Goal: Task Accomplishment & Management: Manage account settings

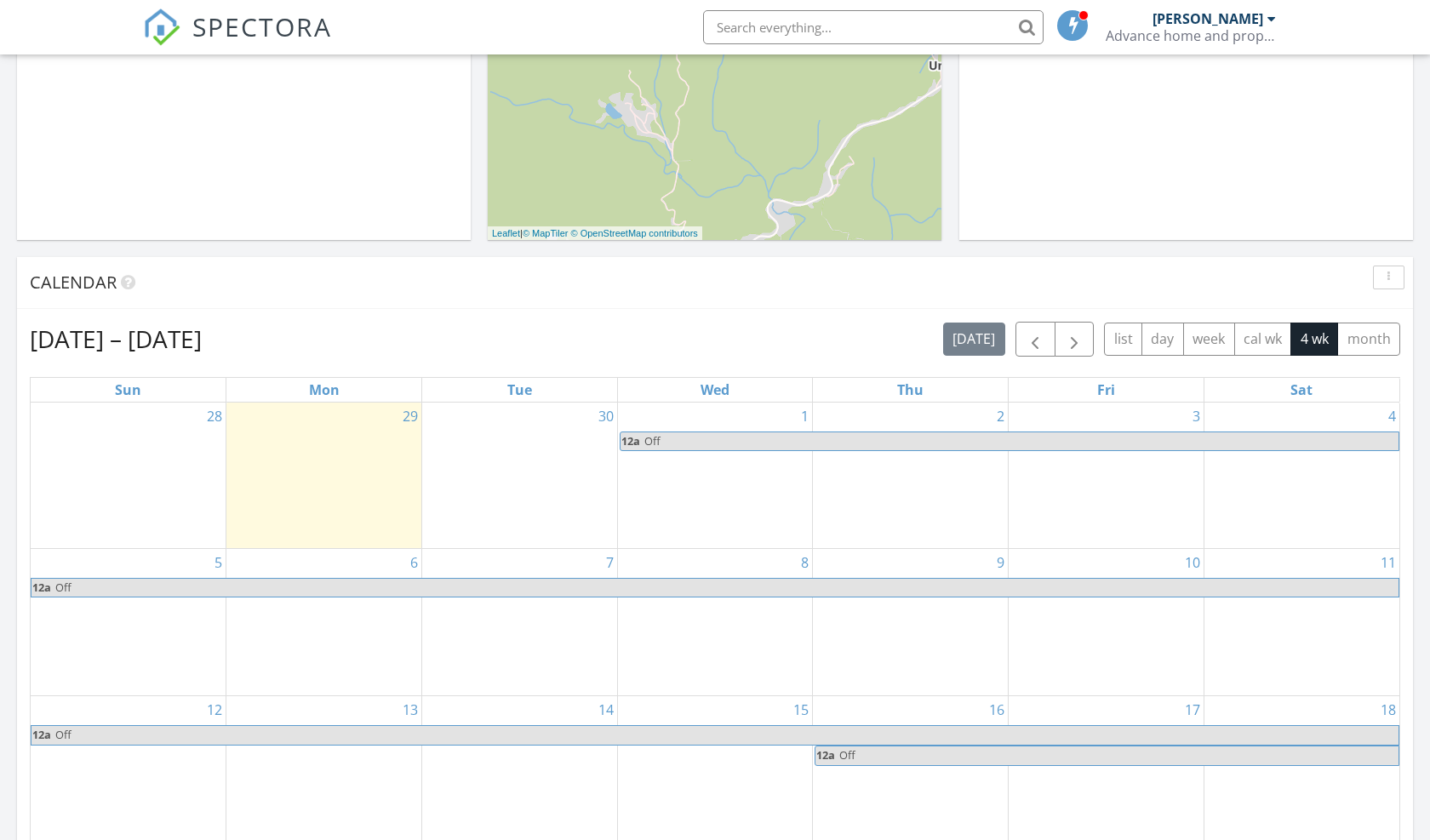
scroll to position [751, 0]
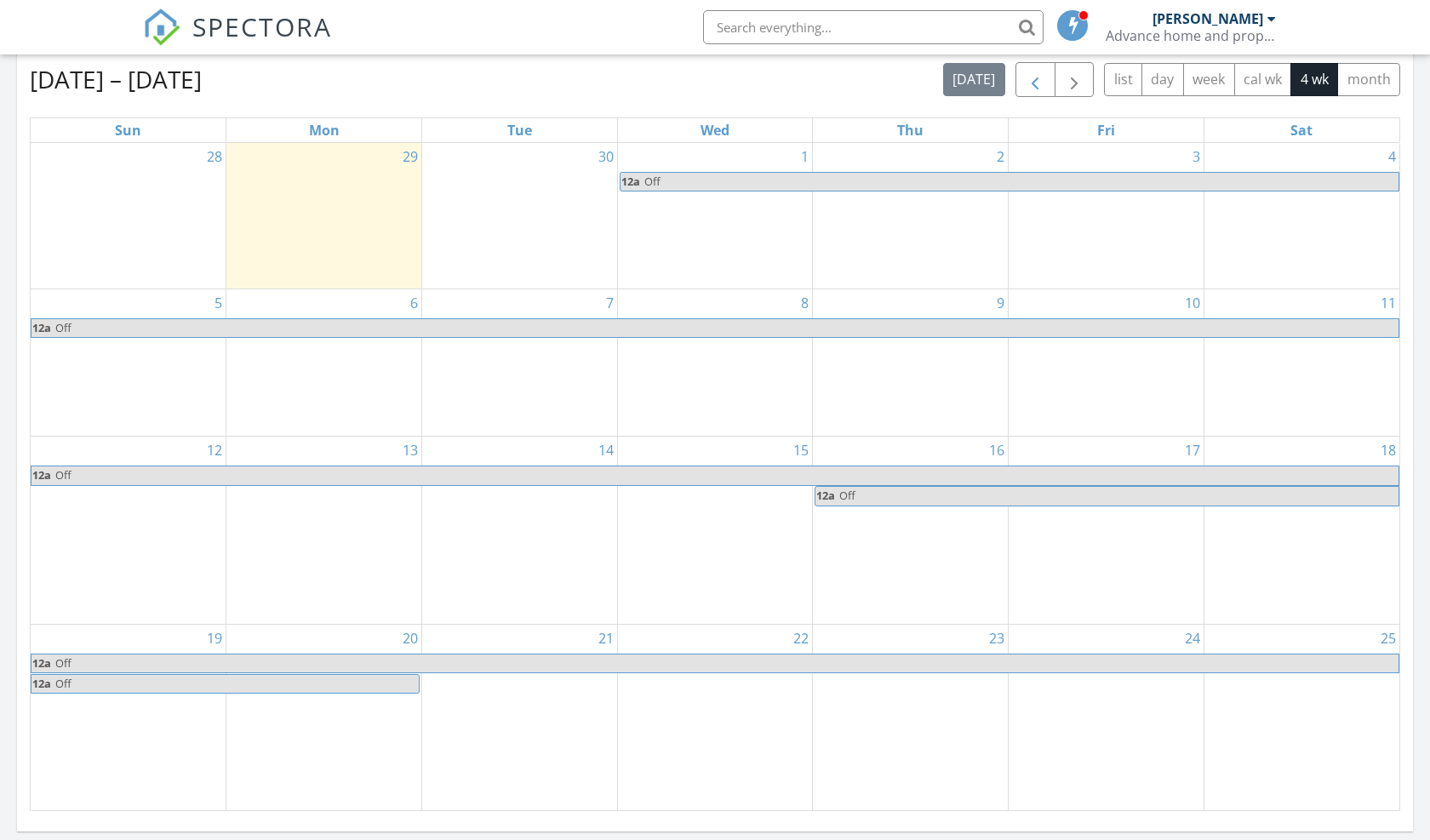
click at [1038, 83] on span "button" at bounding box center [1035, 80] width 20 height 20
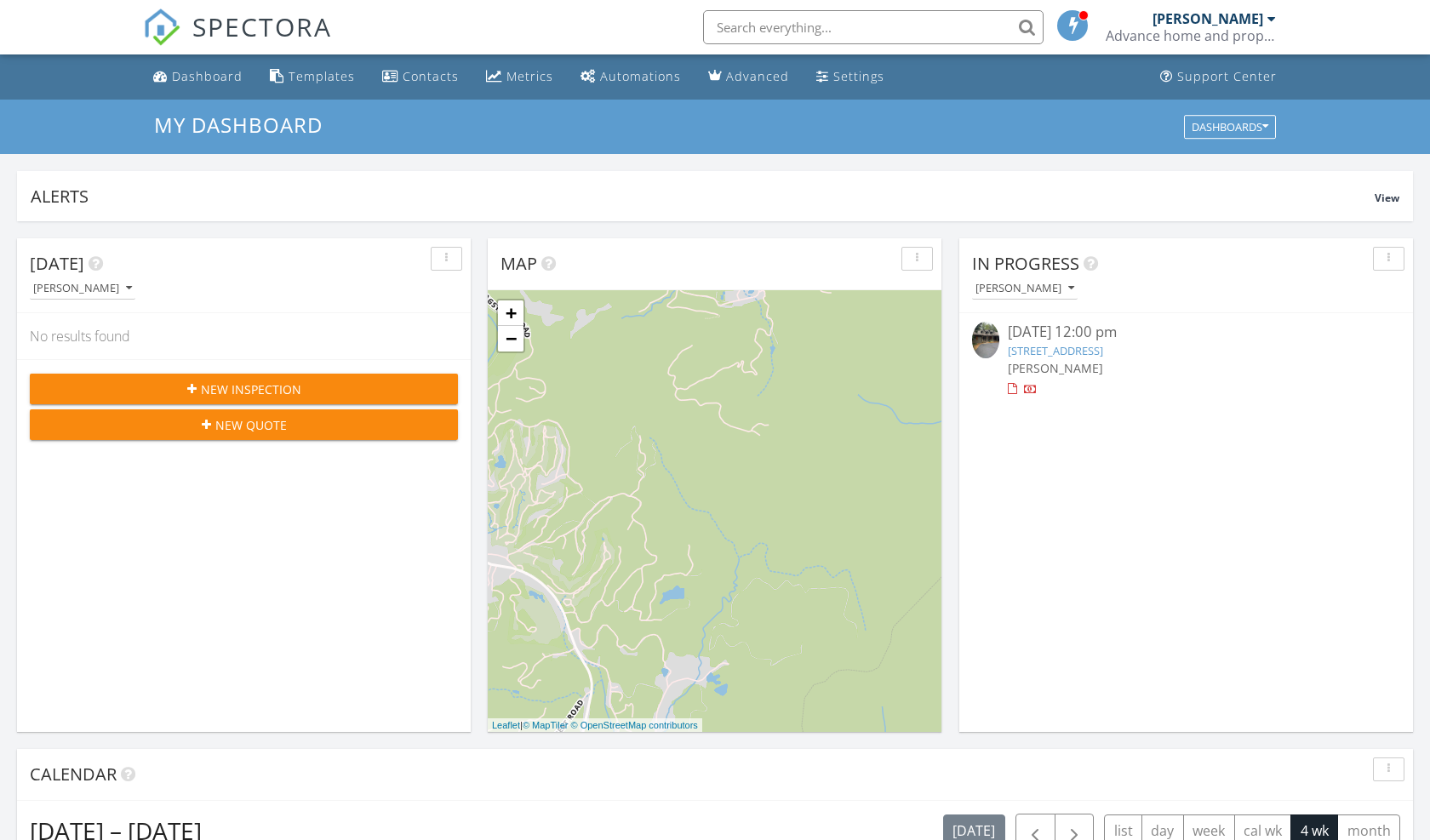
scroll to position [1549, 1430]
click at [1062, 352] on link "79 Rexwood Ln, Sapphire, NC 28774" at bounding box center [1054, 350] width 96 height 16
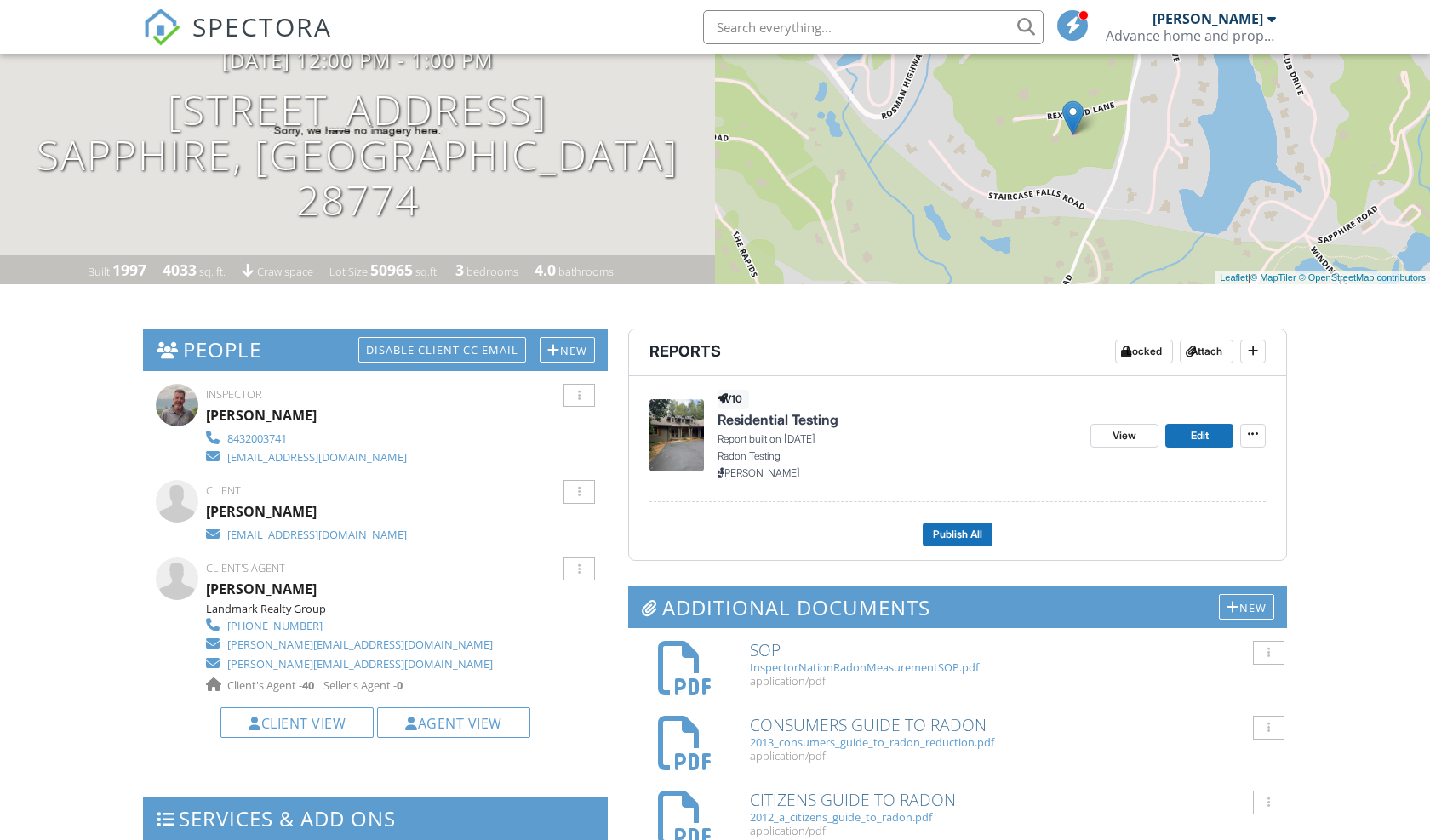
scroll to position [204, 0]
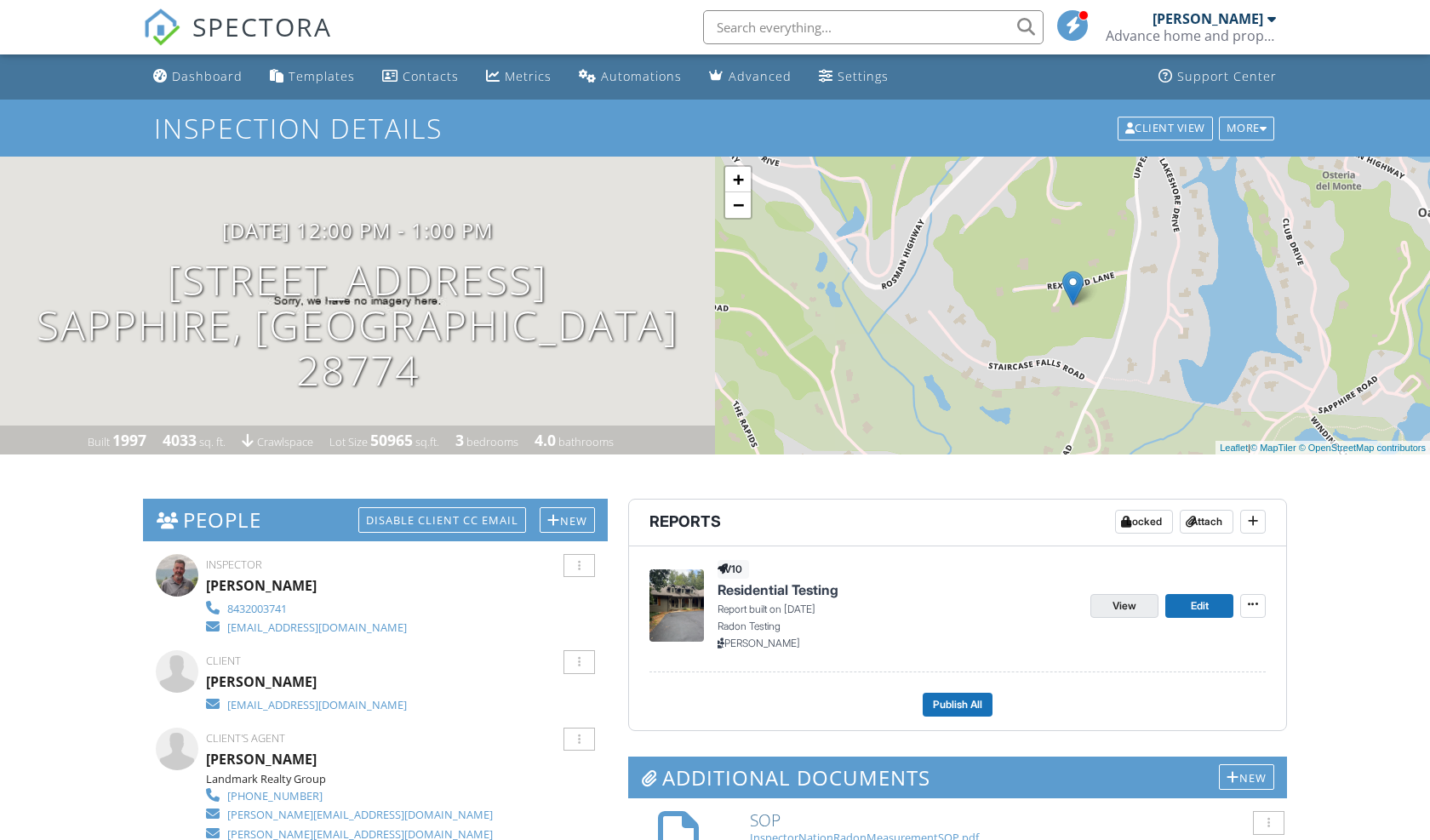
click at [1136, 600] on span "View" at bounding box center [1124, 605] width 24 height 17
click at [1136, 605] on span "View" at bounding box center [1124, 605] width 24 height 17
click at [578, 666] on div at bounding box center [579, 662] width 32 height 24
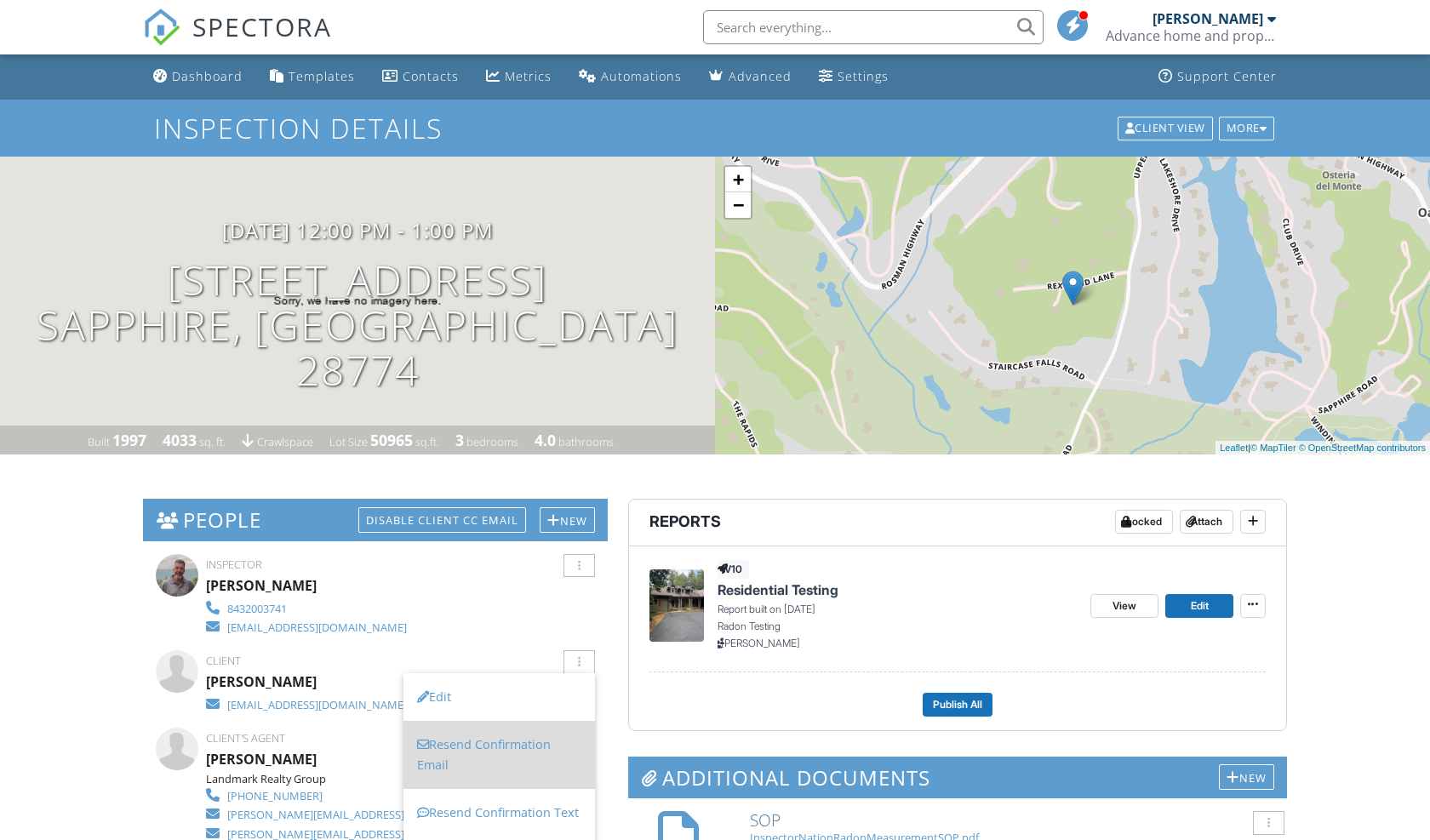
click at [516, 741] on li "Resend Confirmation Email" at bounding box center [499, 754] width 191 height 68
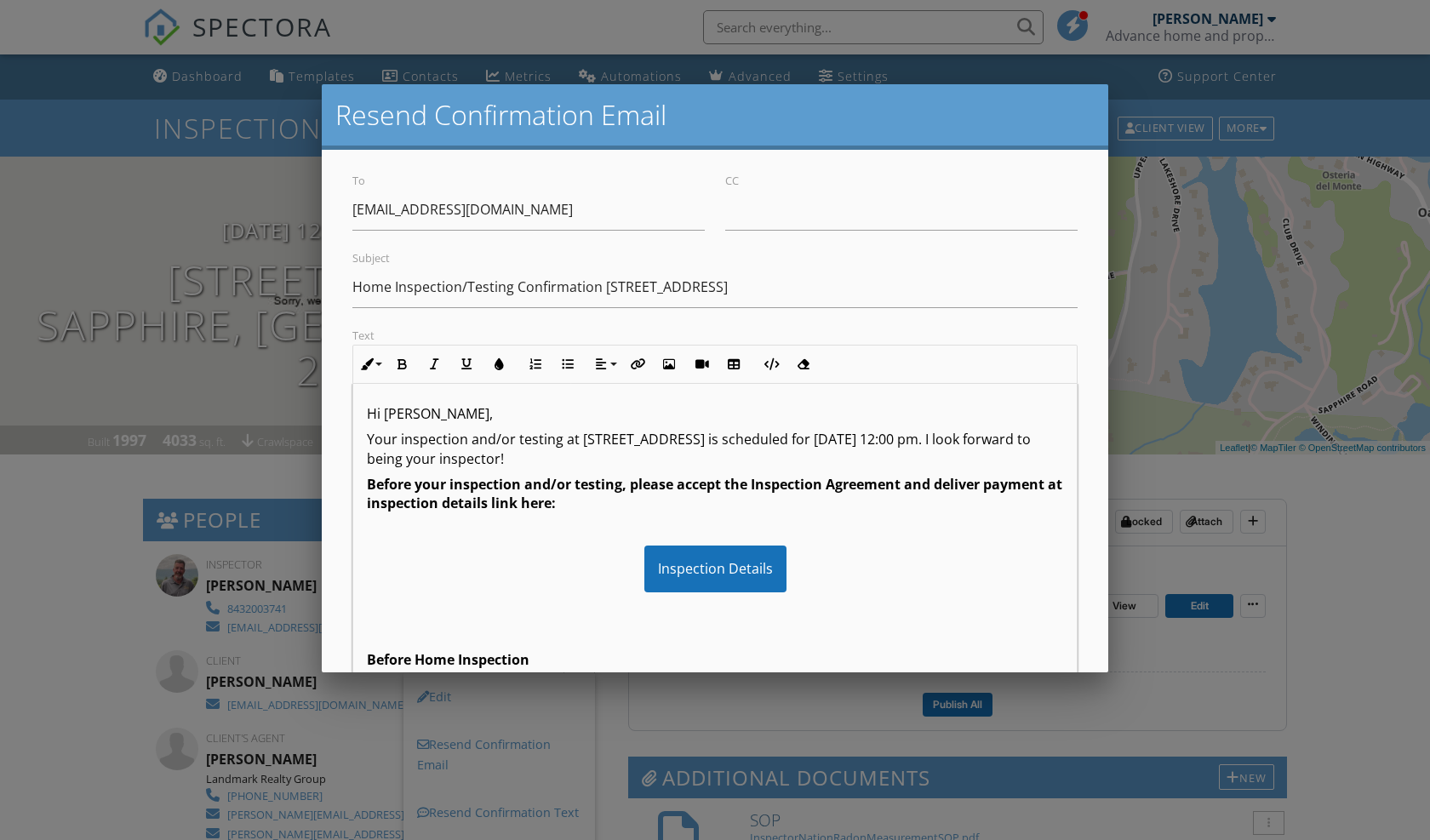
click at [1090, 594] on div "To jkabdblac@gmail.com CC Subject Home Inspection/Testing Confirmation 79 Rexwo…" at bounding box center [715, 534] width 786 height 770
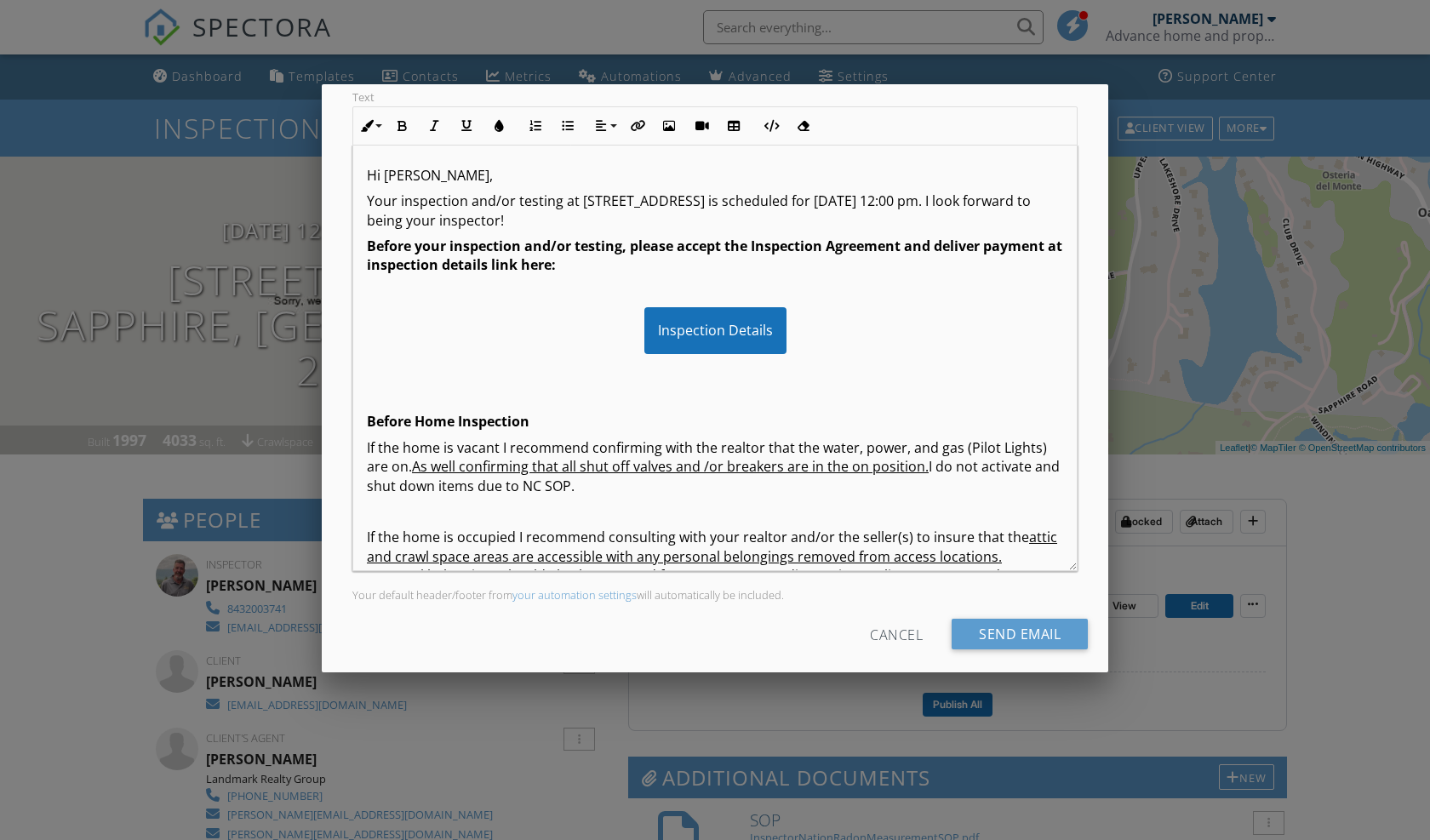
scroll to position [248, 0]
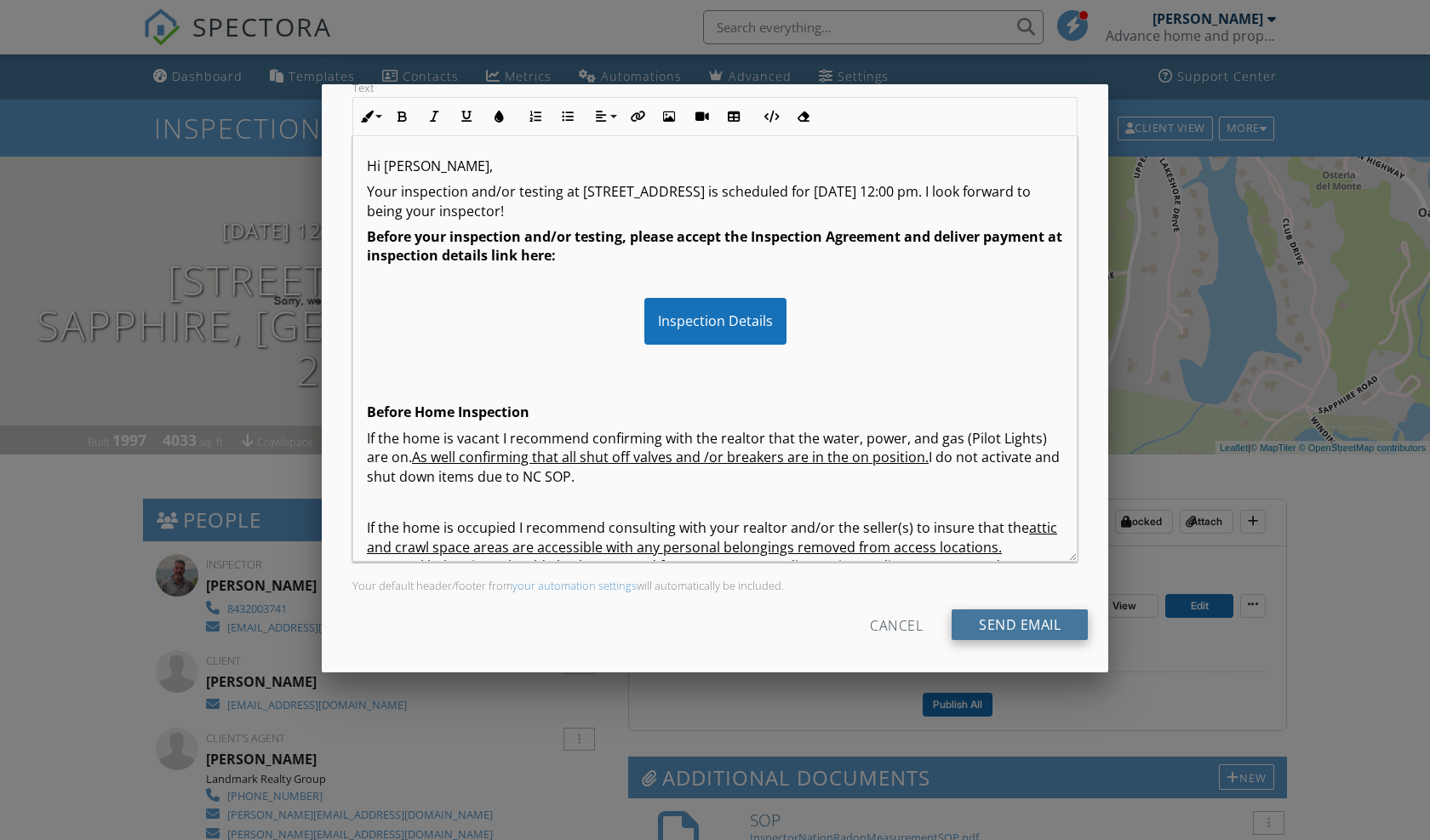
click at [997, 617] on input "Send Email" at bounding box center [1019, 624] width 136 height 31
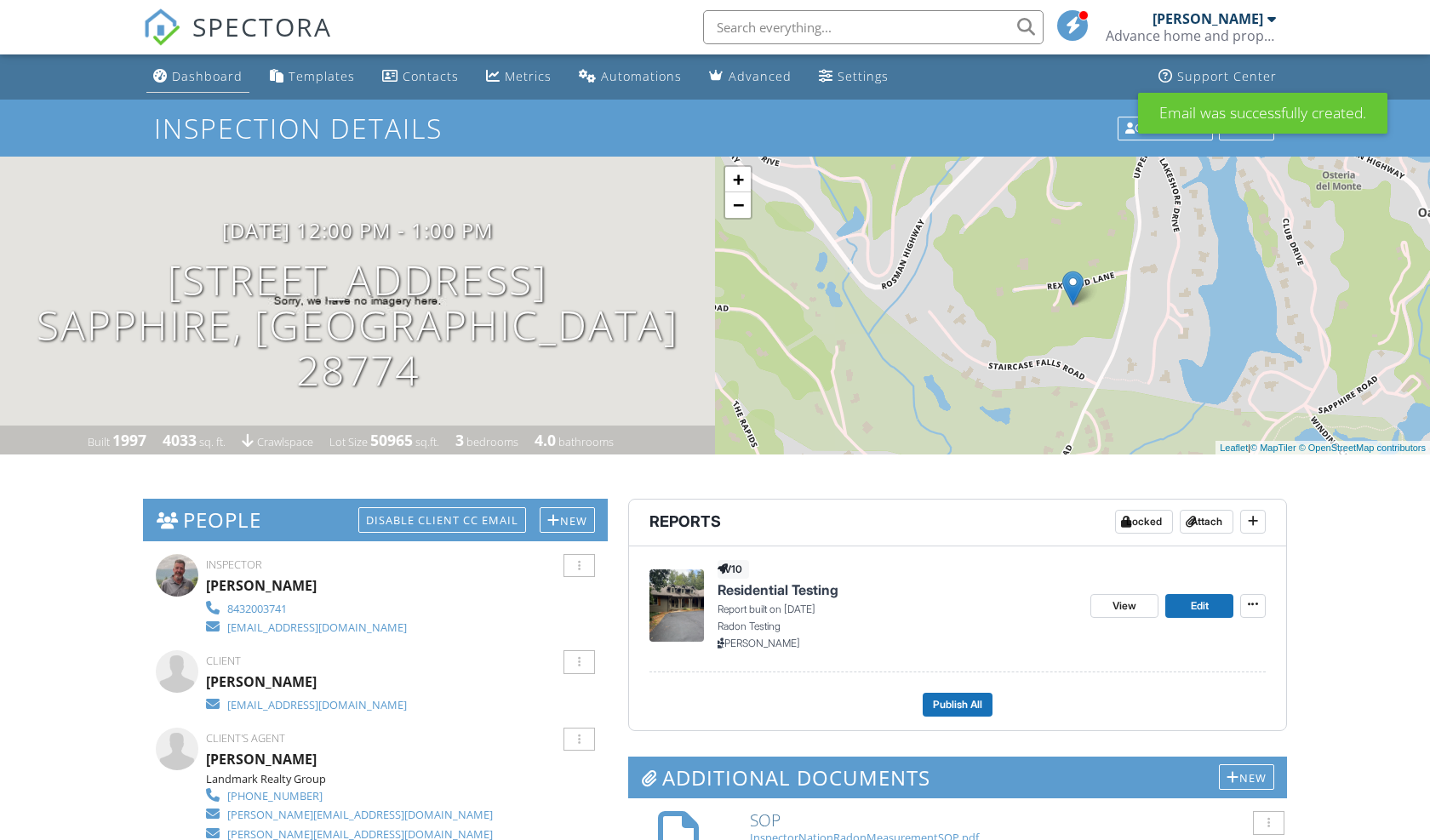
click at [202, 71] on div "Dashboard" at bounding box center [207, 75] width 70 height 16
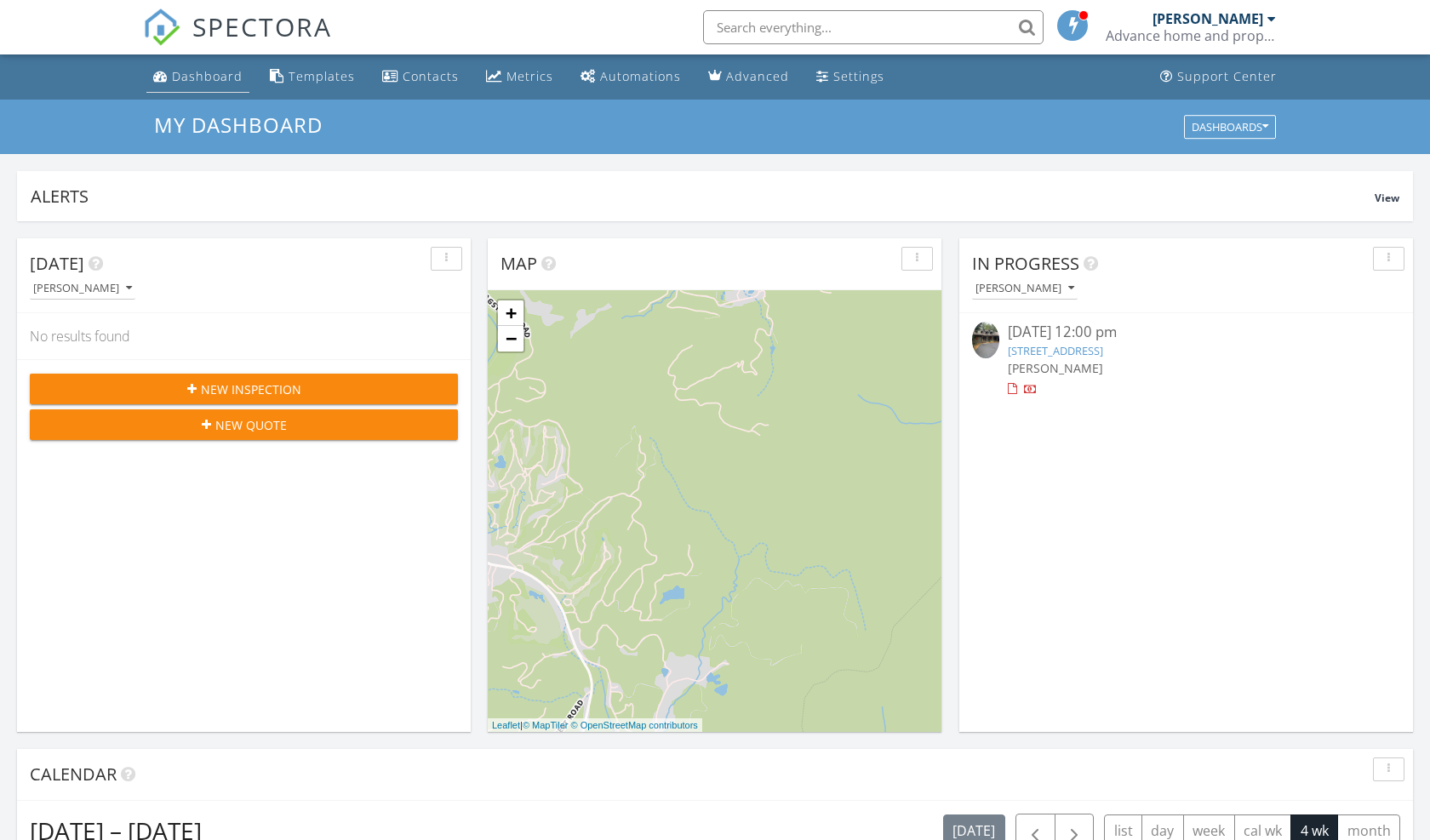
scroll to position [8, 8]
click at [833, 78] on div "Settings" at bounding box center [858, 75] width 51 height 16
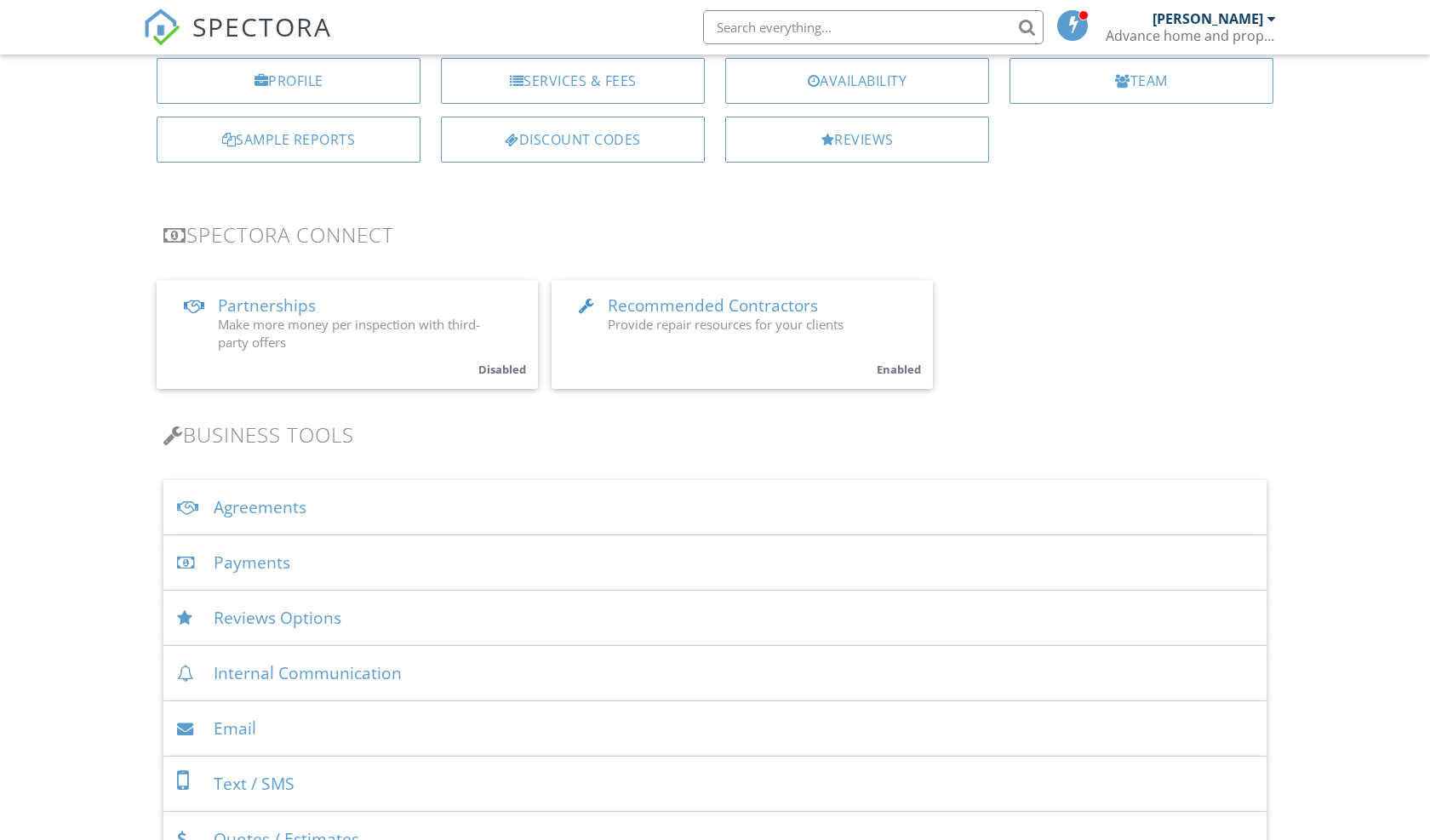
scroll to position [238, 0]
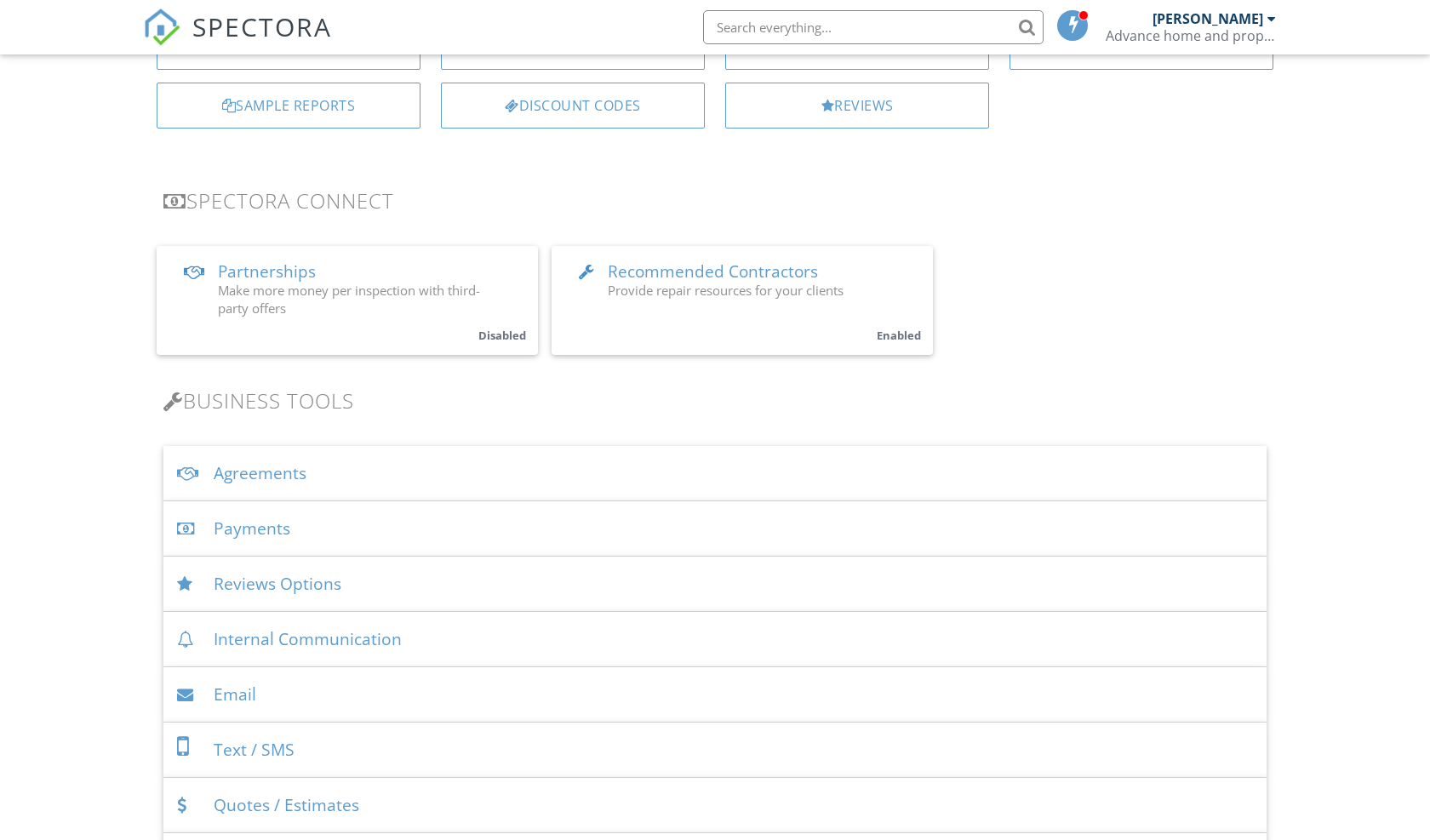
click at [1067, 534] on div "Payments" at bounding box center [714, 528] width 1103 height 56
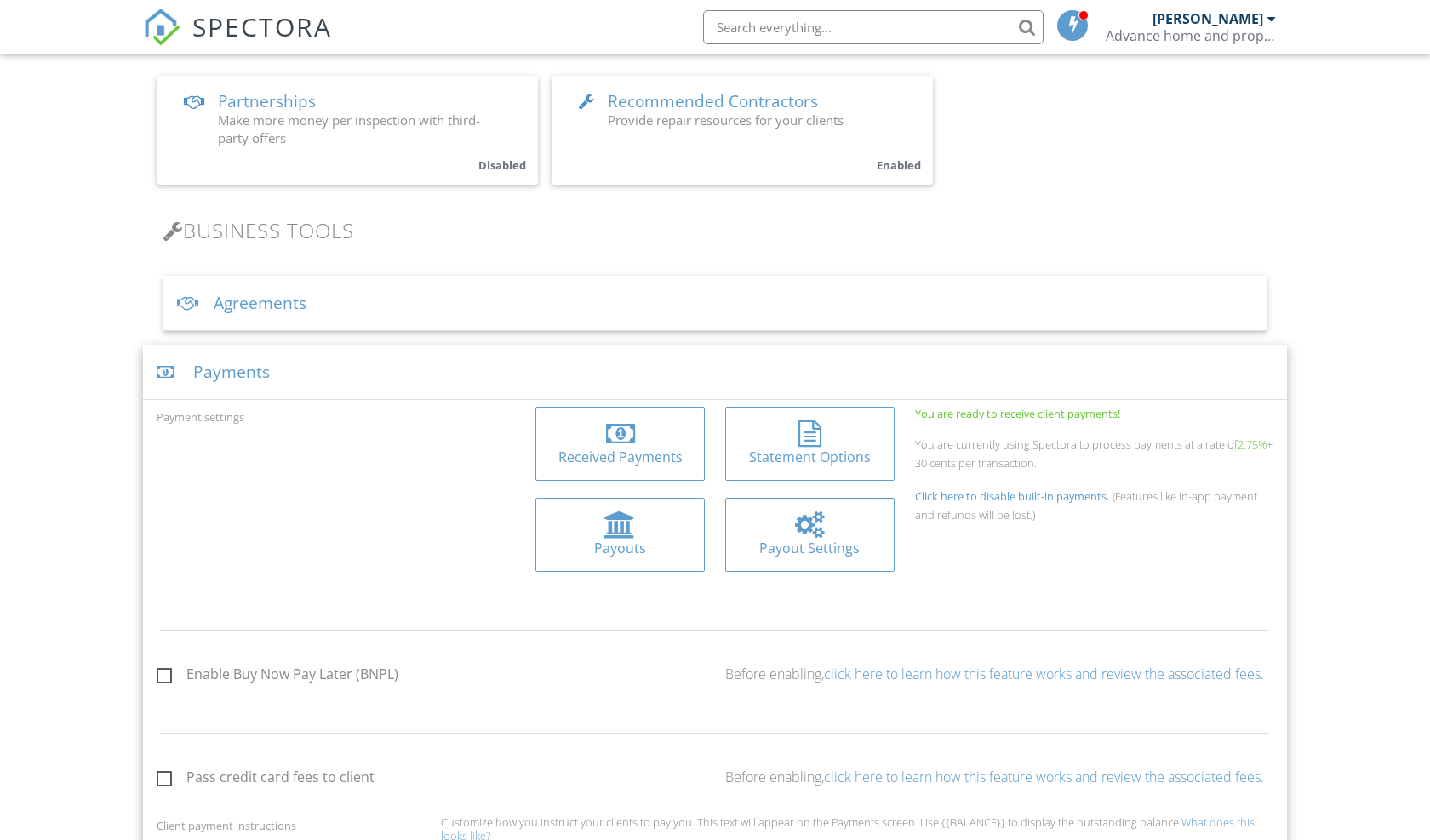
scroll to position [375, 0]
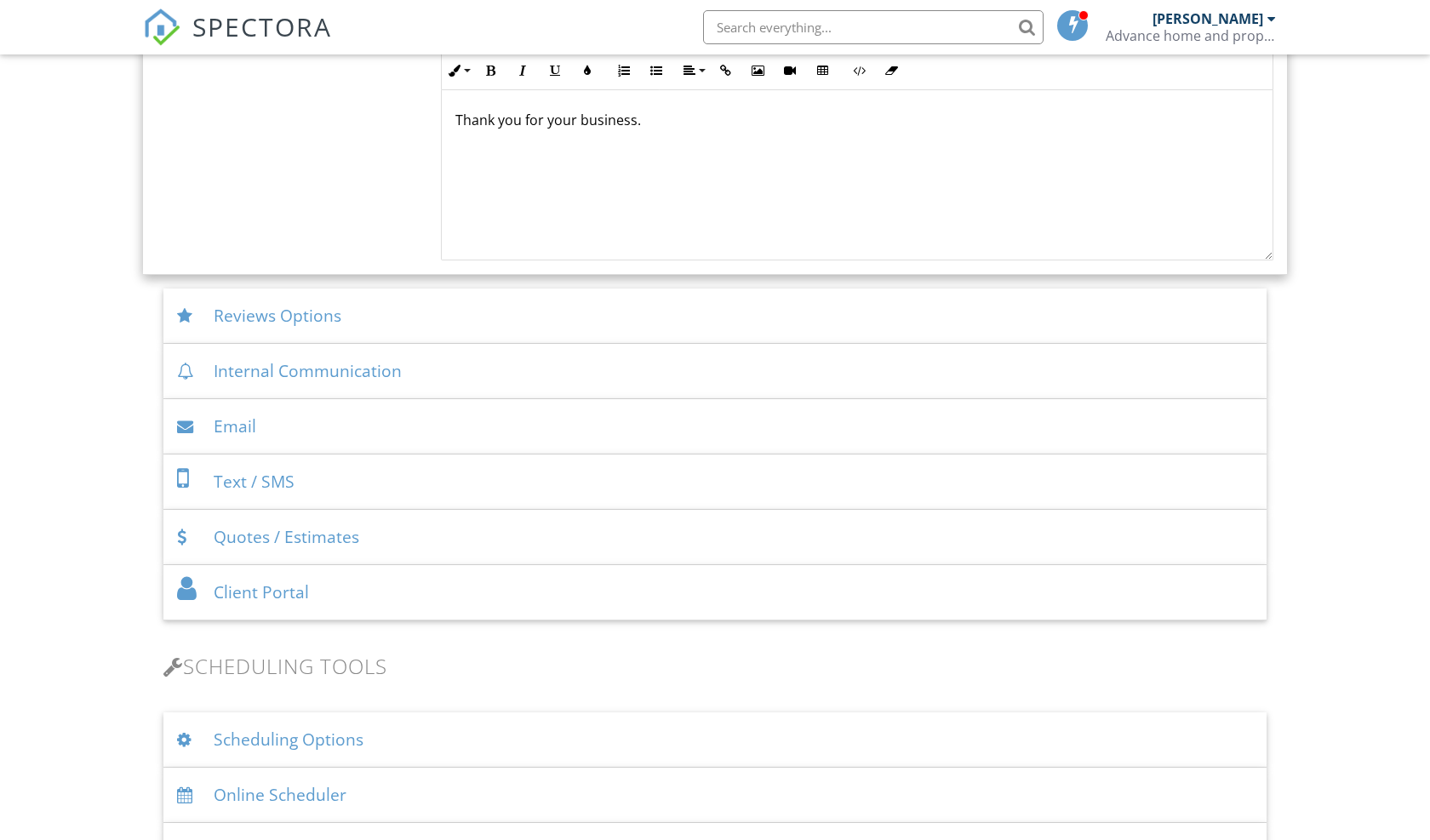
scroll to position [1770, 0]
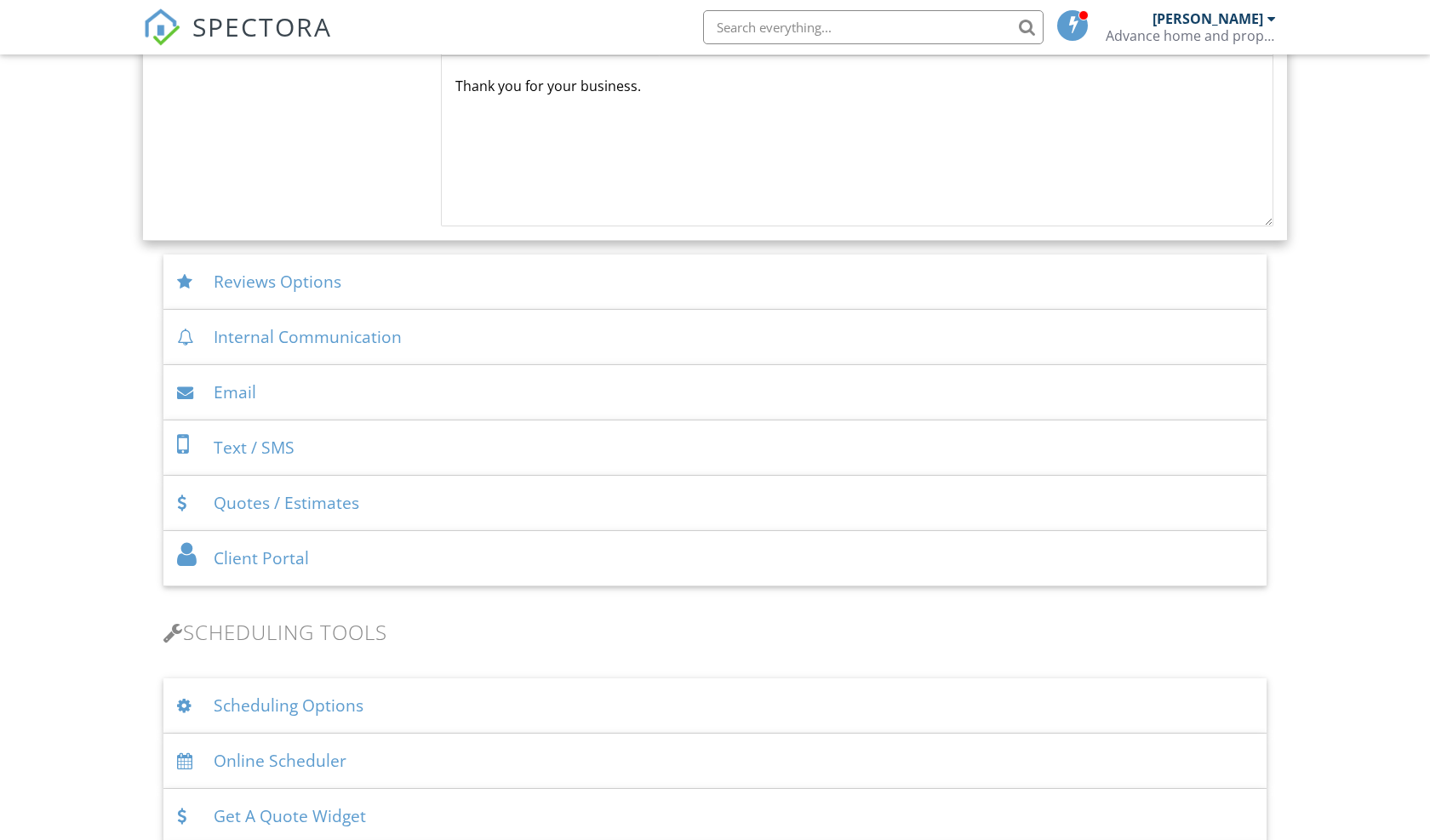
click at [788, 550] on div "Client Portal" at bounding box center [714, 559] width 1103 height 56
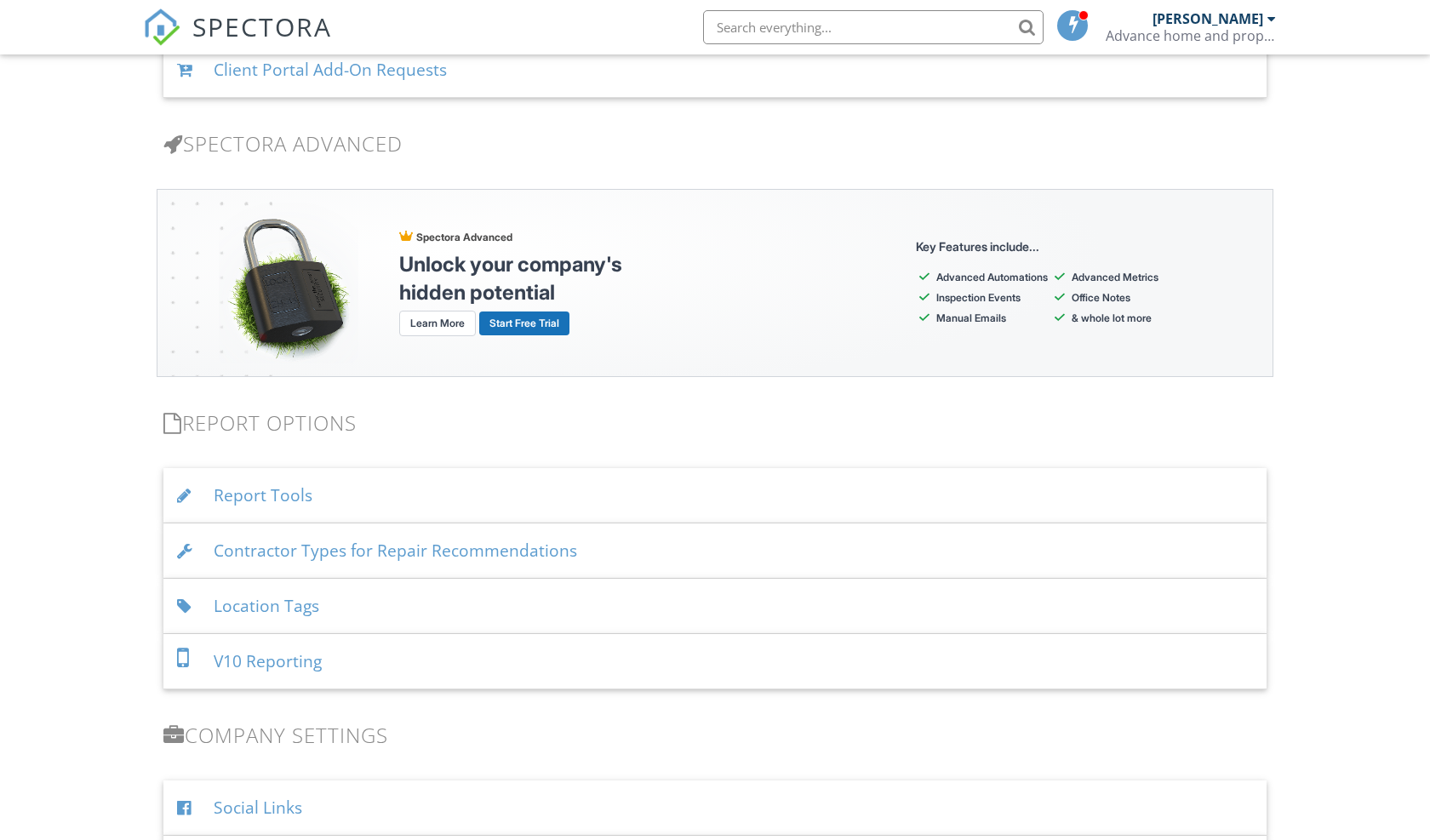
click at [797, 495] on div "Report Tools" at bounding box center [714, 496] width 1103 height 56
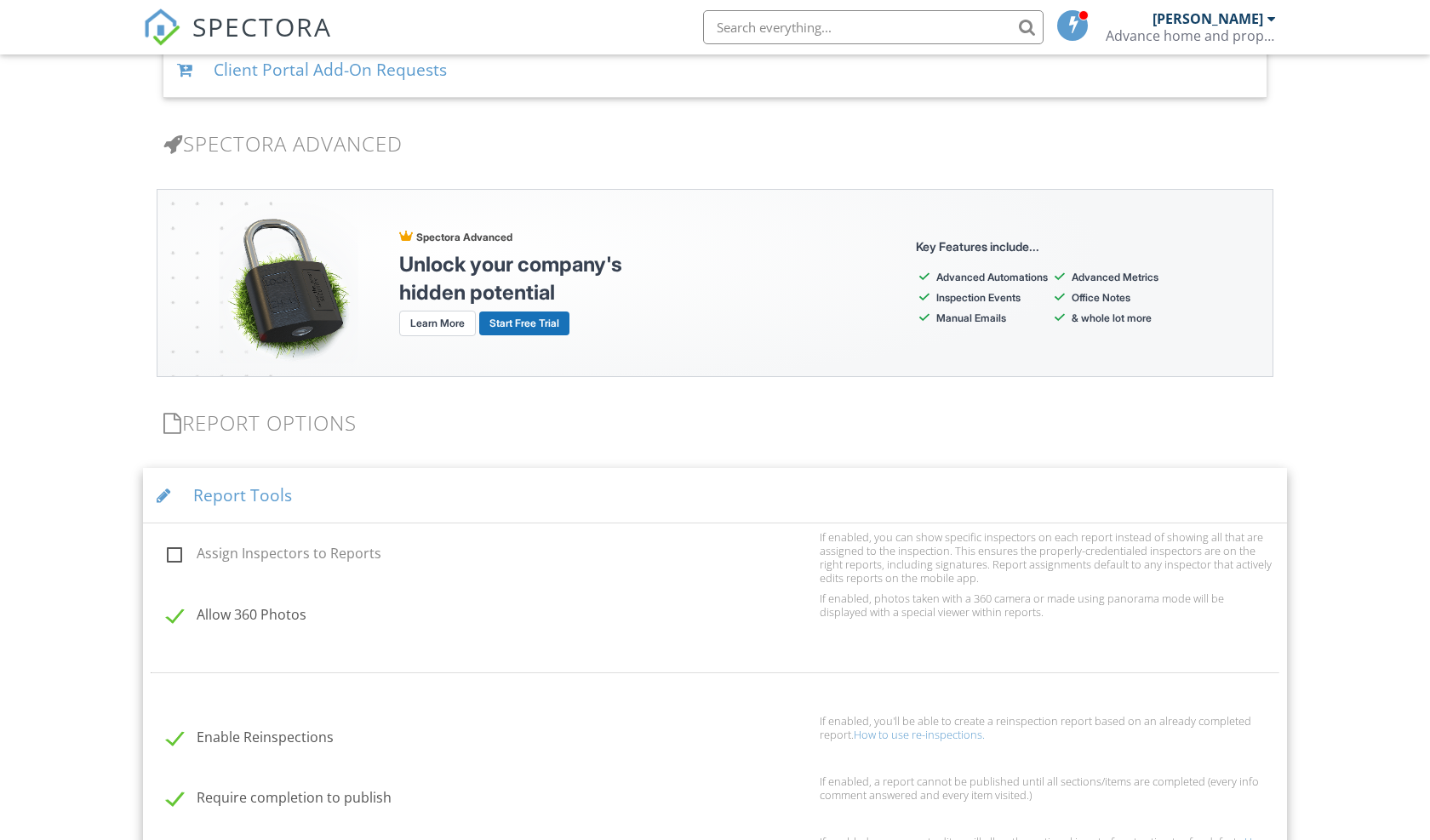
click at [1343, 454] on div "Dashboard Templates Contacts Metrics Automations Advanced Settings Support Cent…" at bounding box center [715, 79] width 1430 height 3588
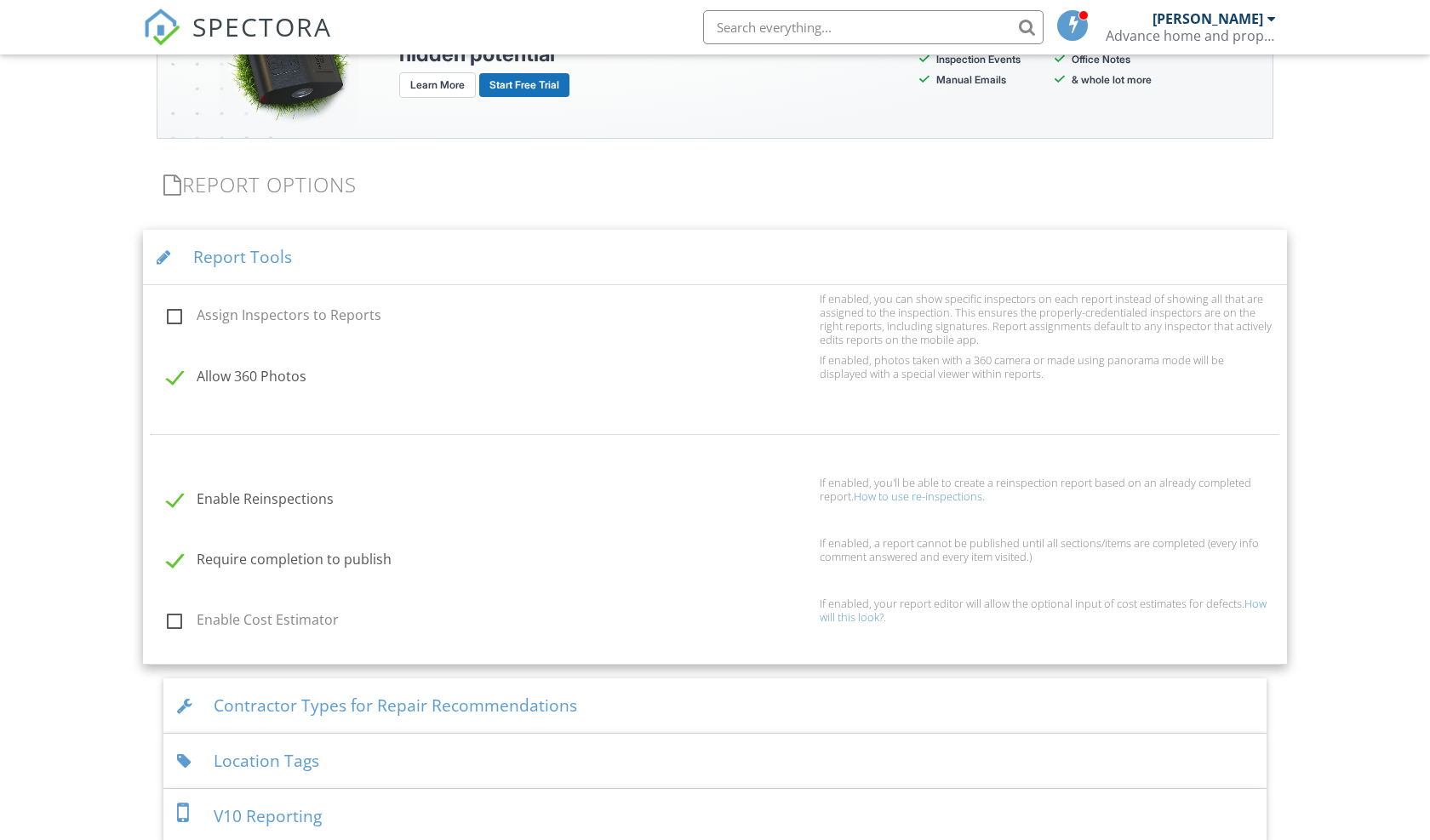
scroll to position [1974, 0]
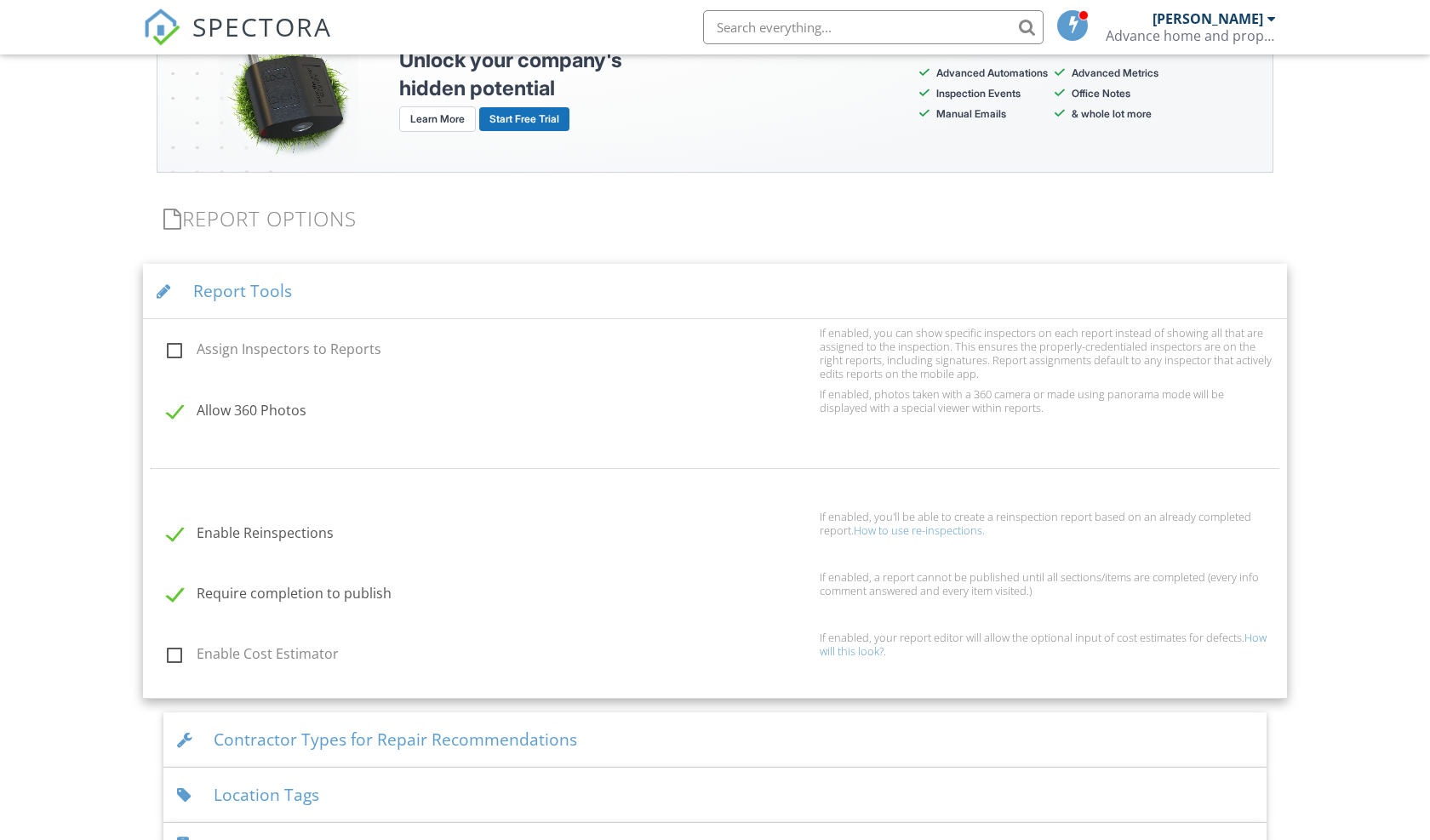
click at [826, 302] on div "Report Tools" at bounding box center [714, 291] width 1143 height 56
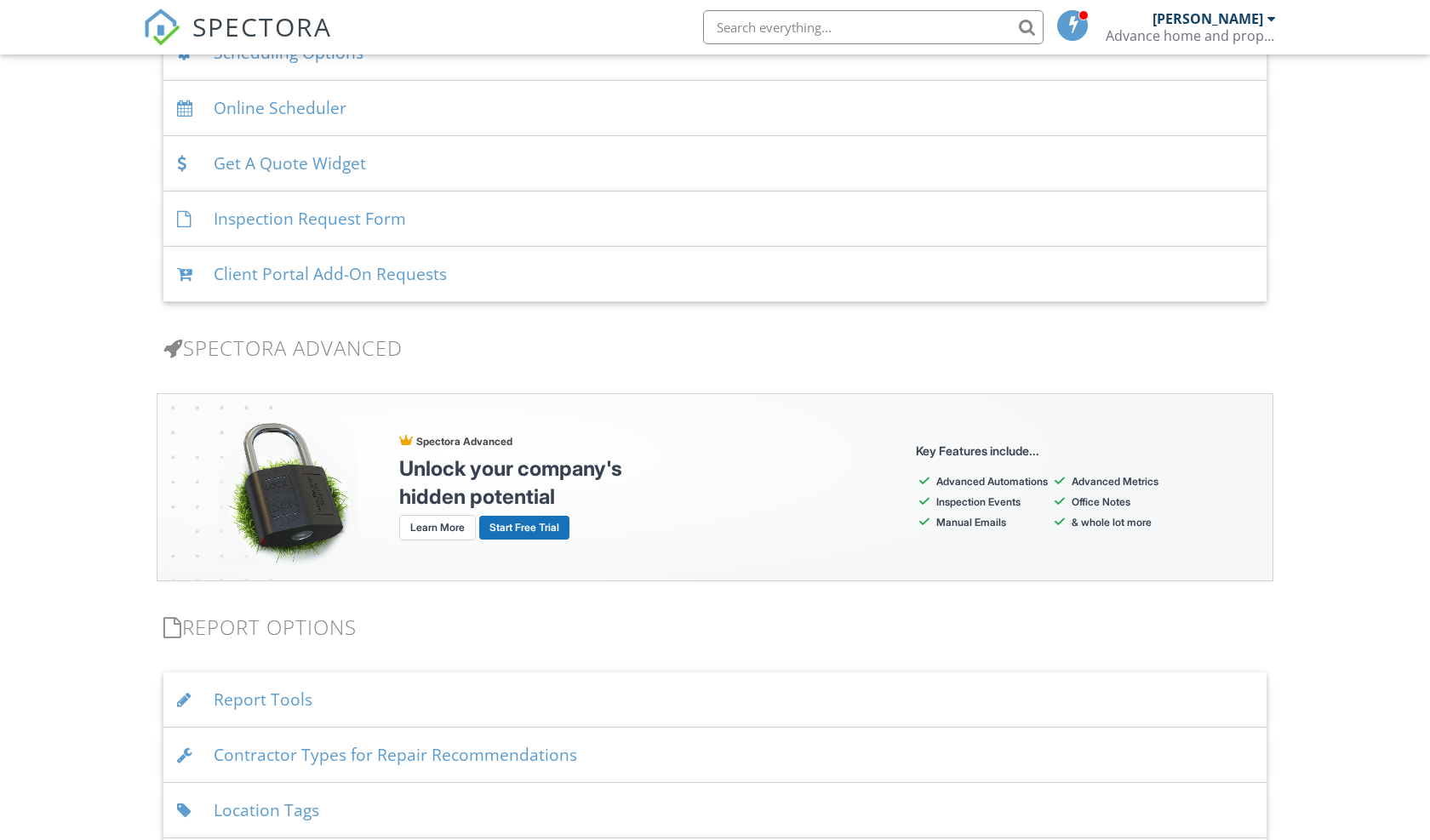
scroll to position [1532, 0]
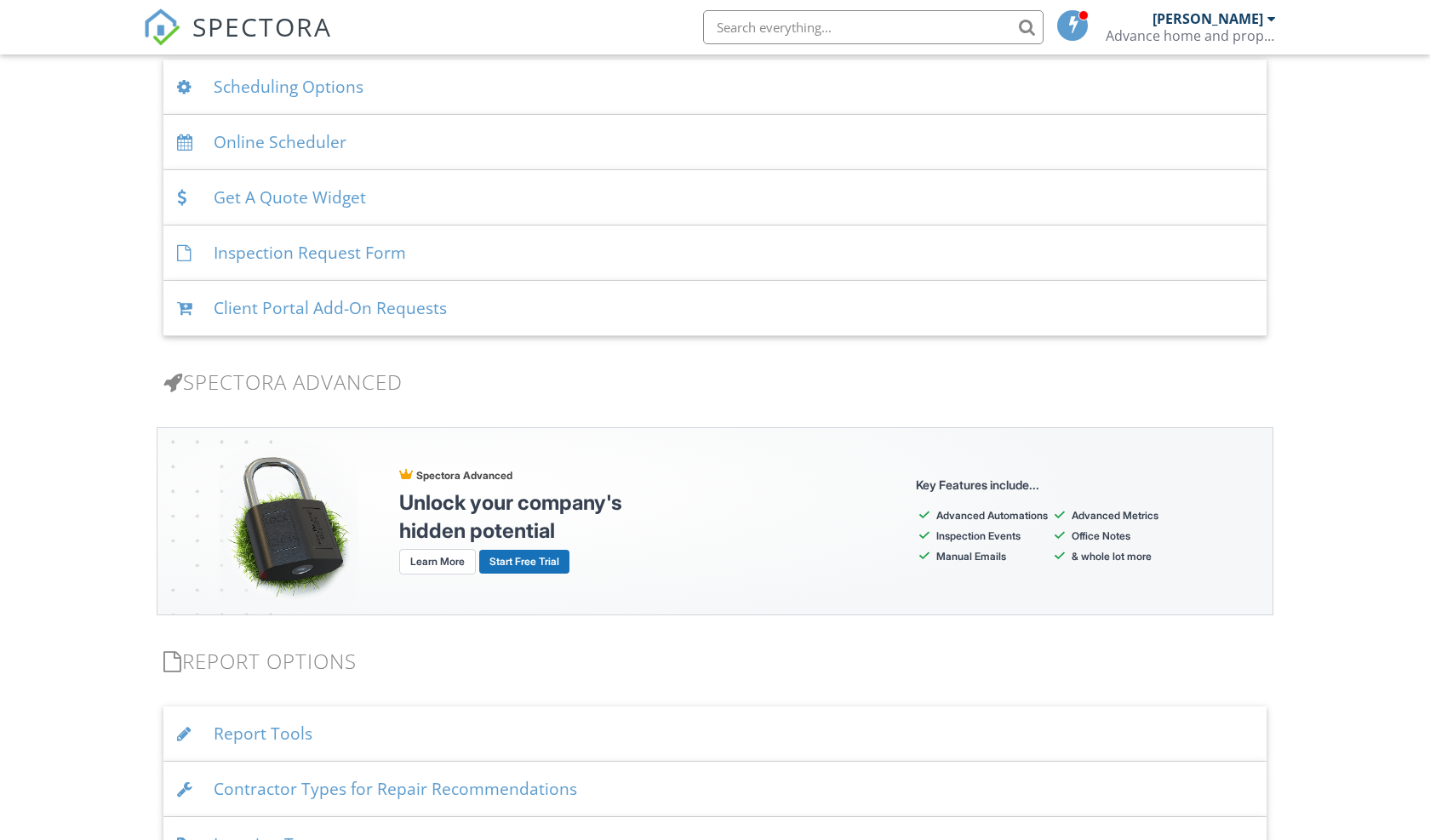
click at [742, 319] on div "Client Portal Add-On Requests" at bounding box center [714, 309] width 1103 height 56
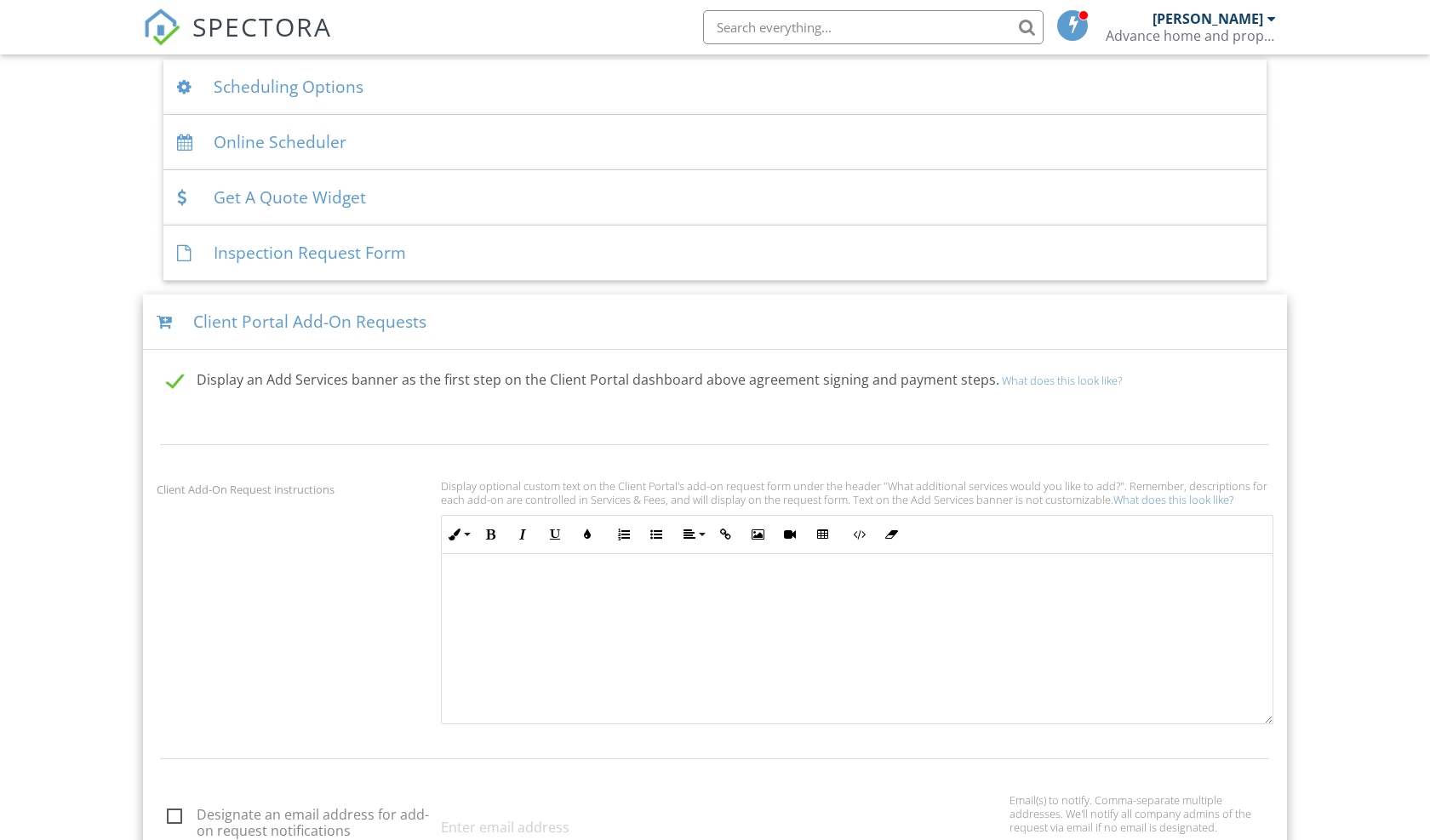
click at [739, 319] on div "Client Portal Add-On Requests" at bounding box center [714, 322] width 1143 height 56
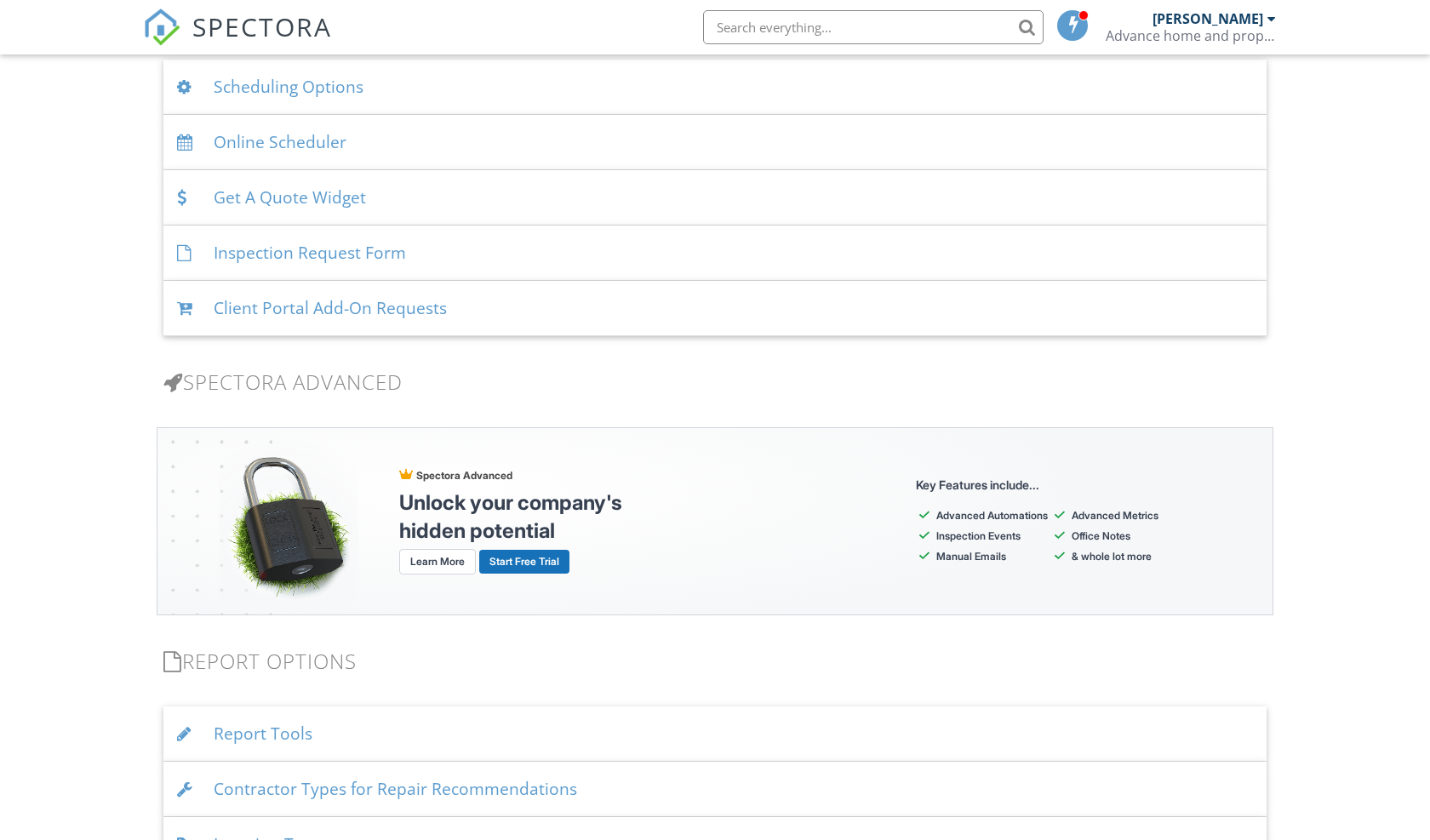
click at [1347, 250] on div "Dashboard Templates Contacts Metrics Automations Advanced Settings Support Cent…" at bounding box center [715, 121] width 1430 height 3195
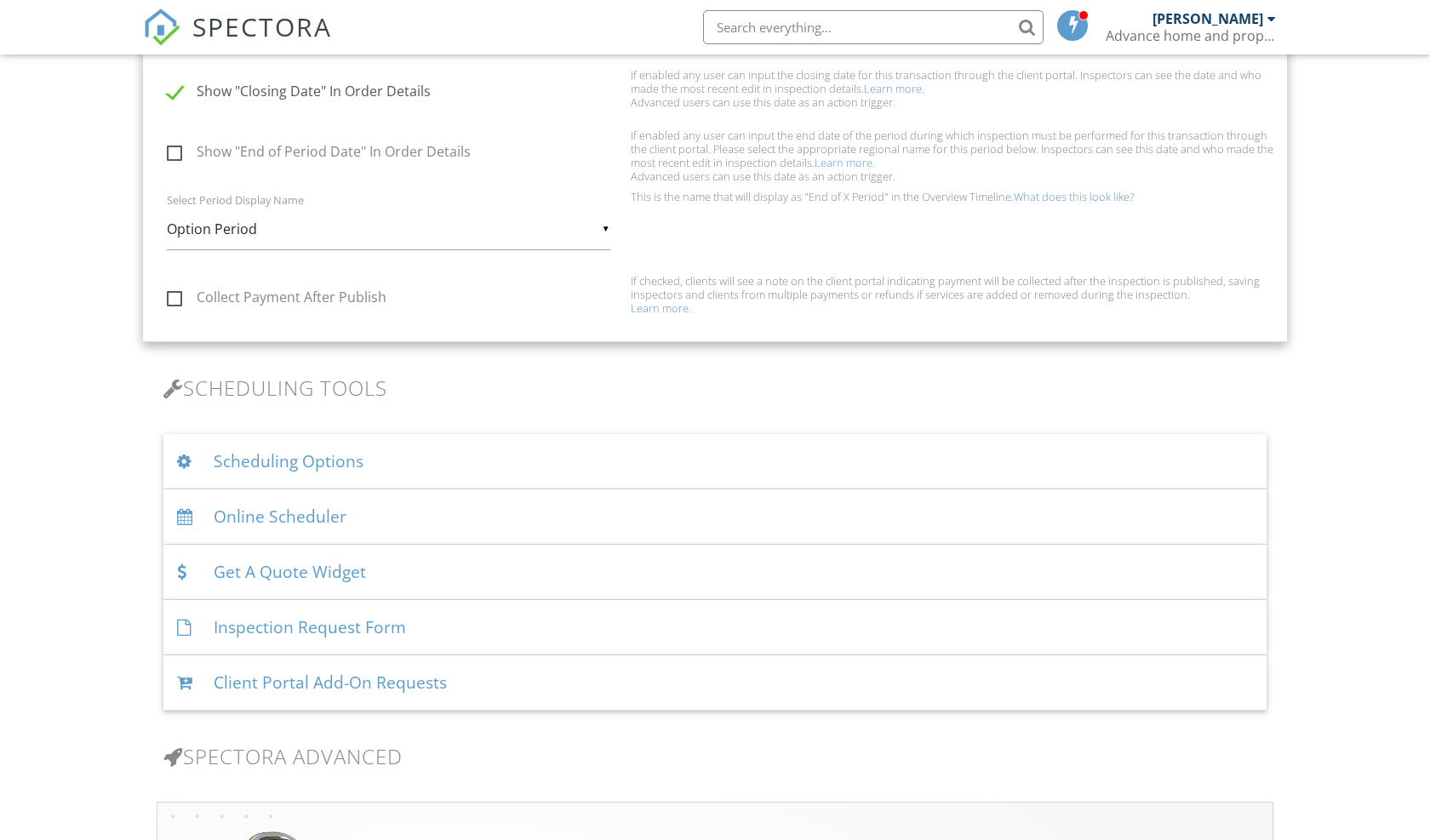
scroll to position [1123, 0]
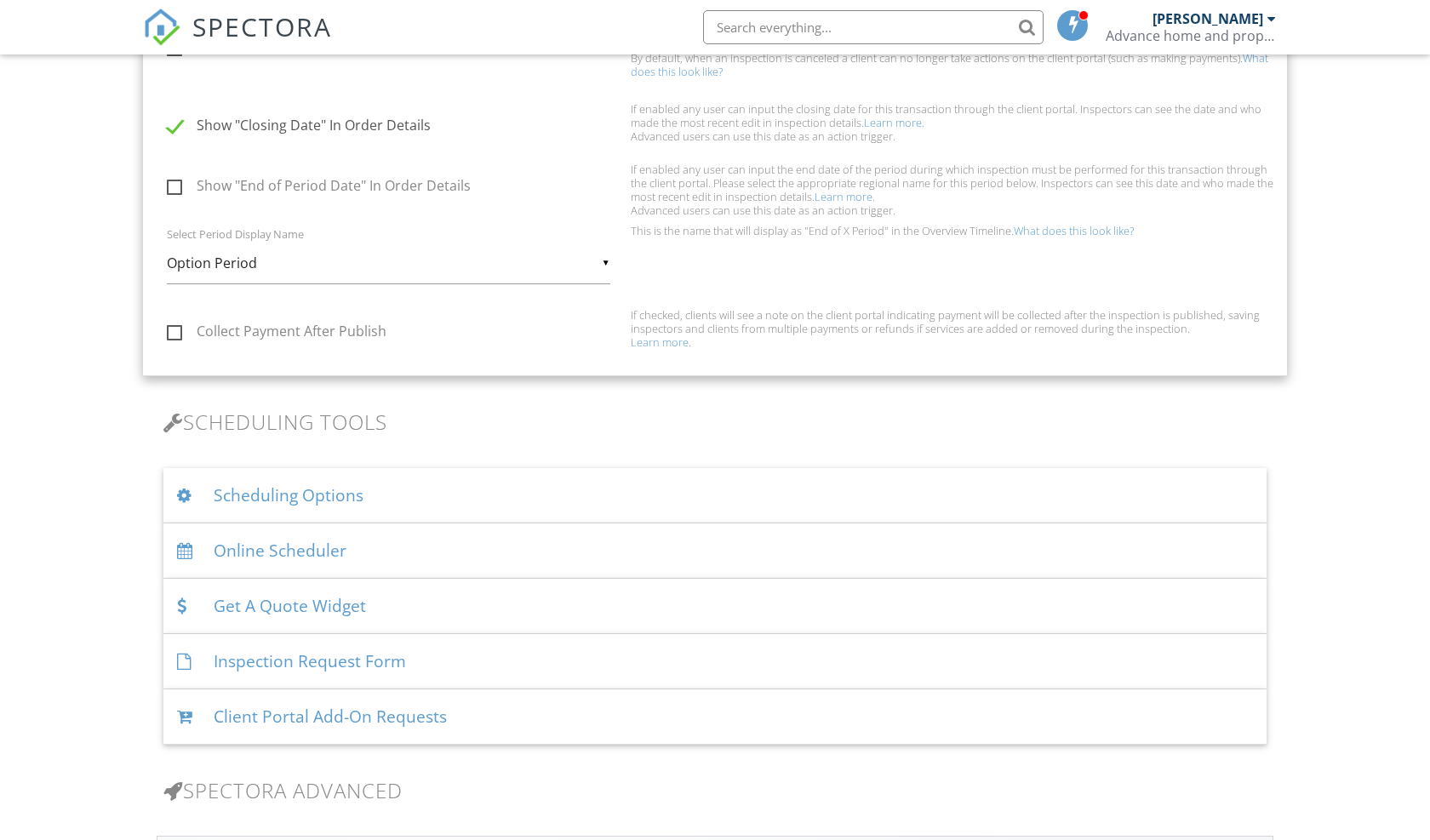
click at [791, 488] on div "Scheduling Options" at bounding box center [714, 496] width 1103 height 56
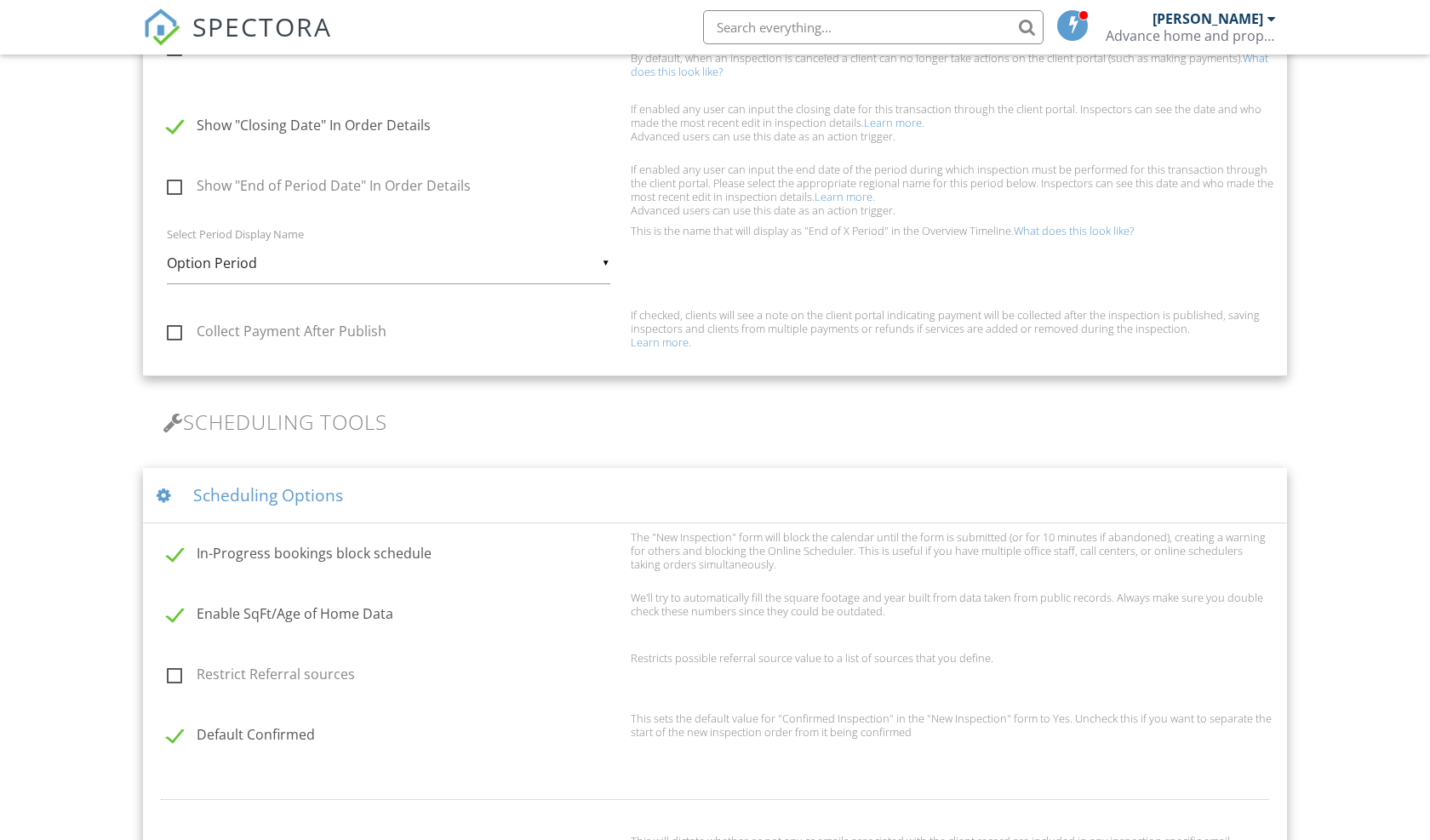
click at [791, 488] on div "Scheduling Options" at bounding box center [714, 496] width 1143 height 56
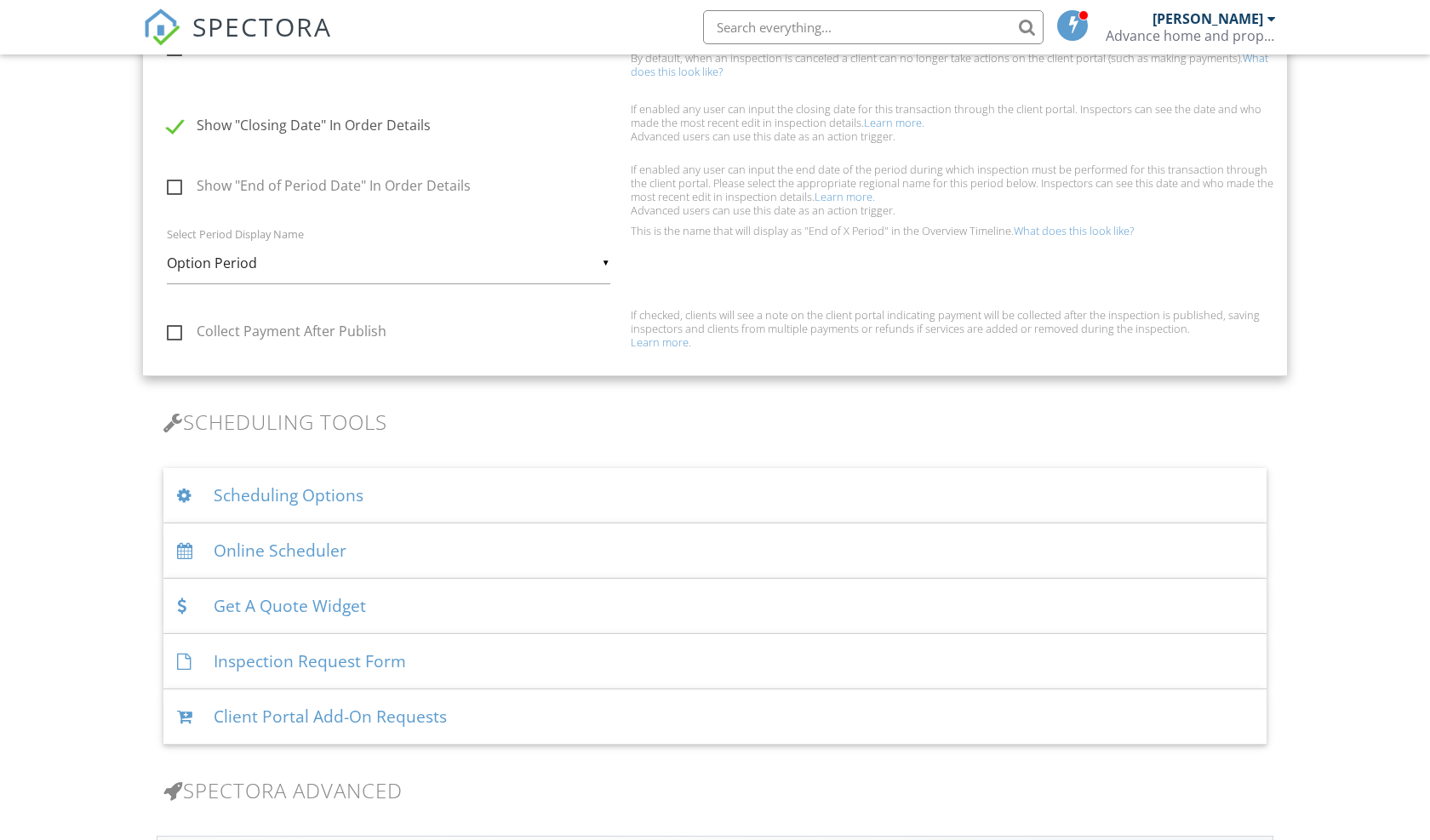
click at [1362, 286] on div "Dashboard Templates Contacts Metrics Automations Advanced Settings Support Cent…" at bounding box center [715, 528] width 1430 height 3195
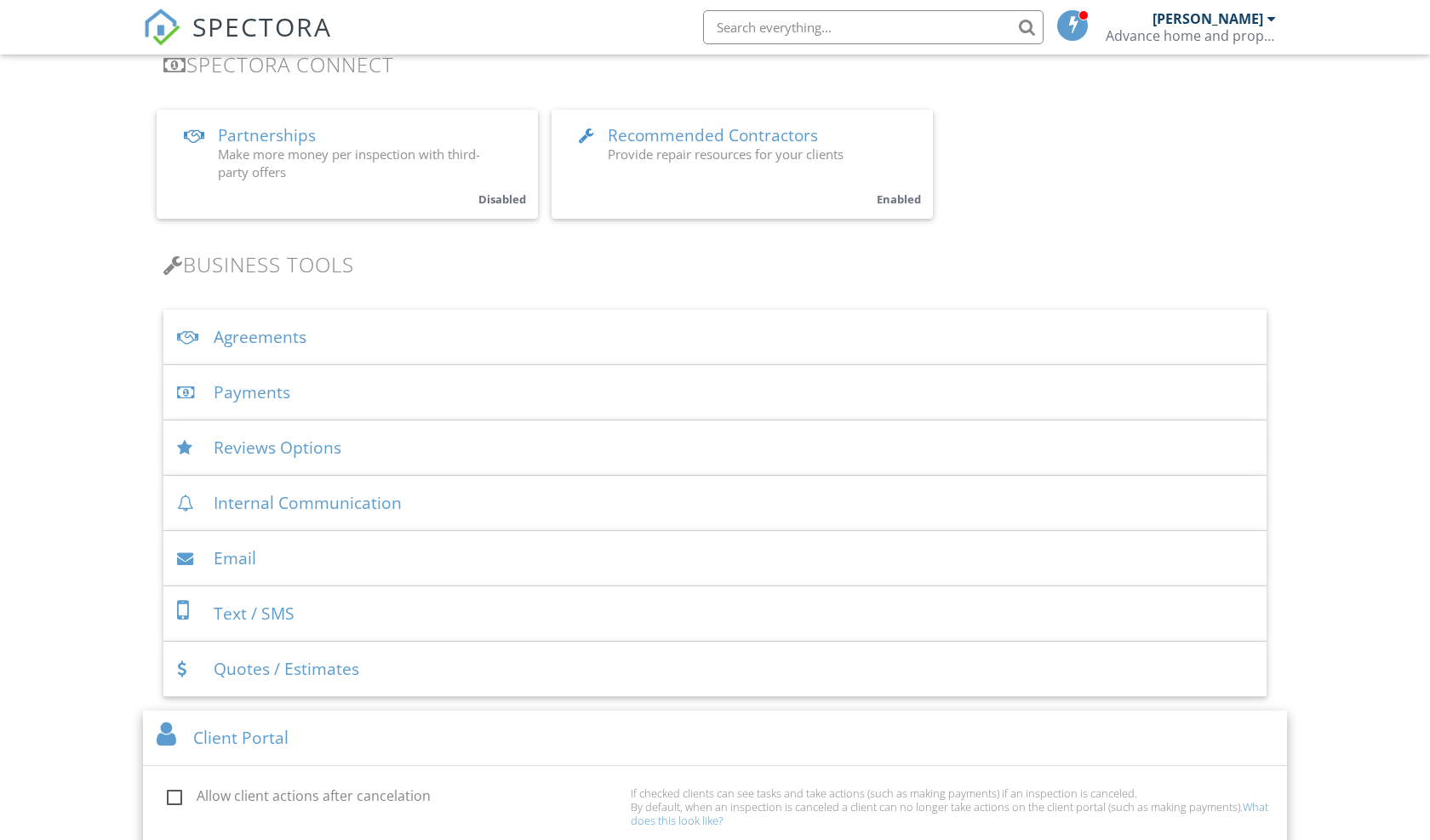
scroll to position [340, 0]
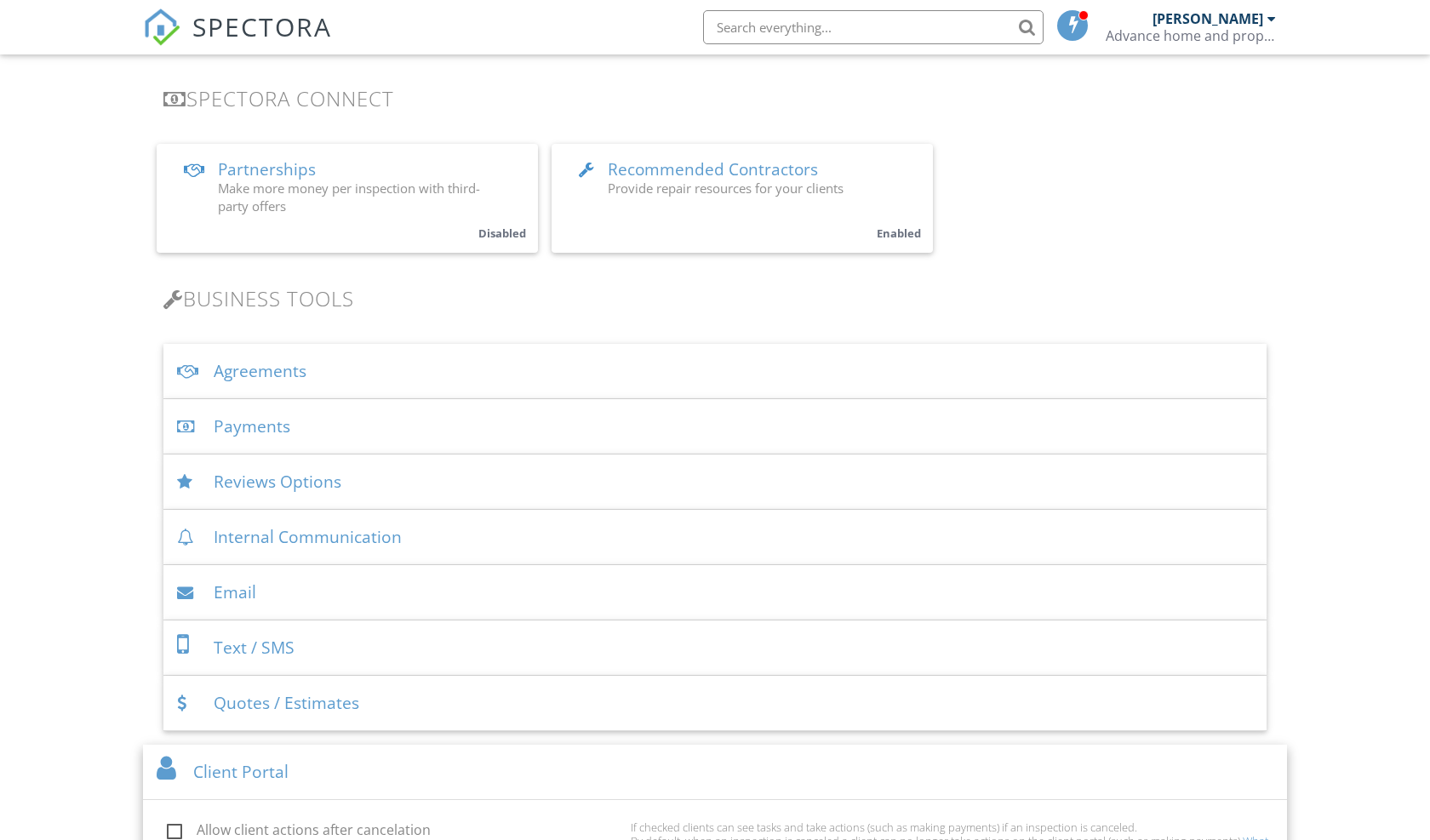
click at [731, 771] on div "Client Portal" at bounding box center [714, 772] width 1143 height 56
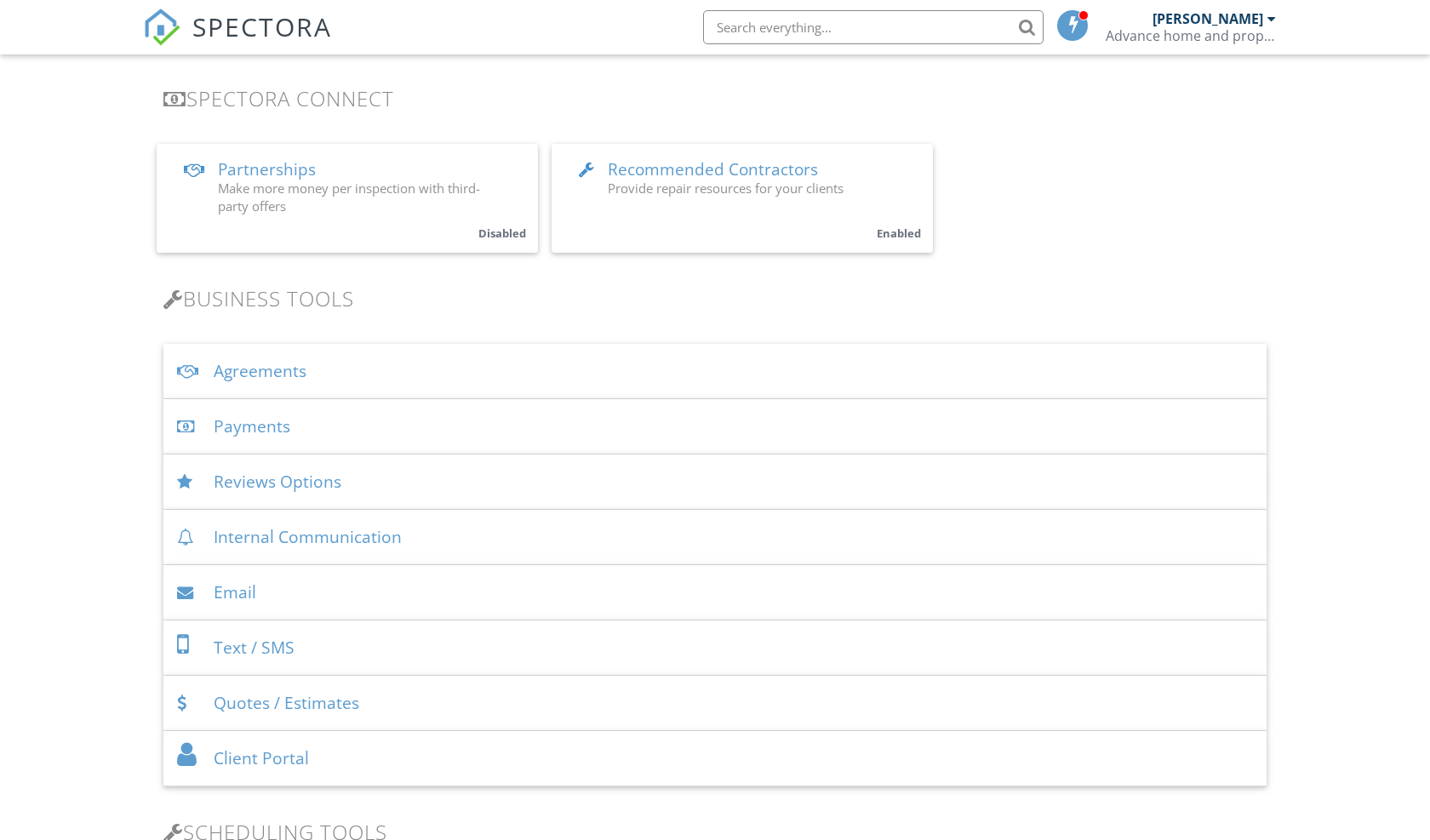
click at [733, 434] on div "Payments" at bounding box center [714, 426] width 1103 height 56
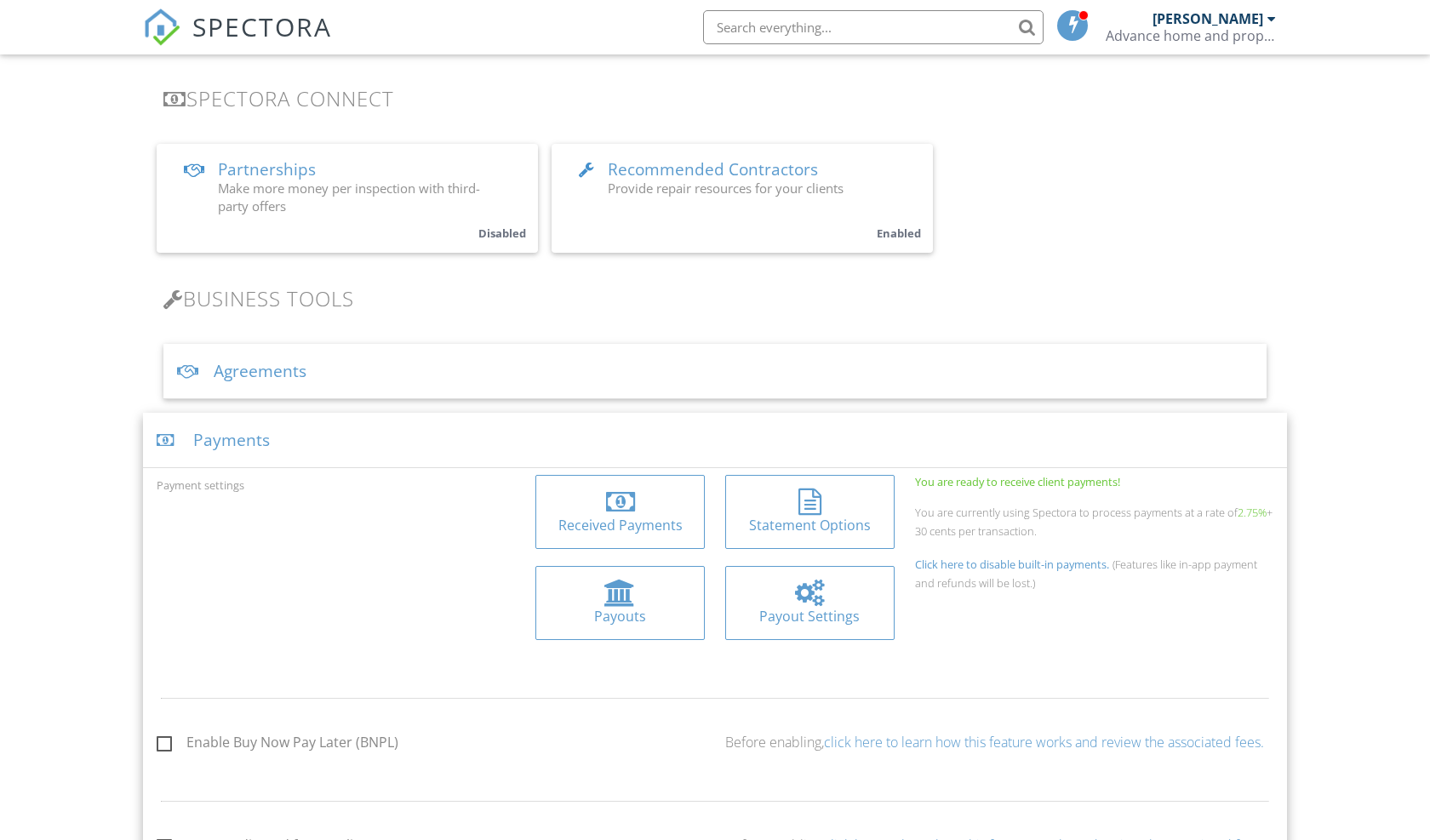
click at [798, 610] on div "Payout Settings" at bounding box center [809, 616] width 142 height 19
click at [408, 430] on div "Payments" at bounding box center [714, 440] width 1143 height 56
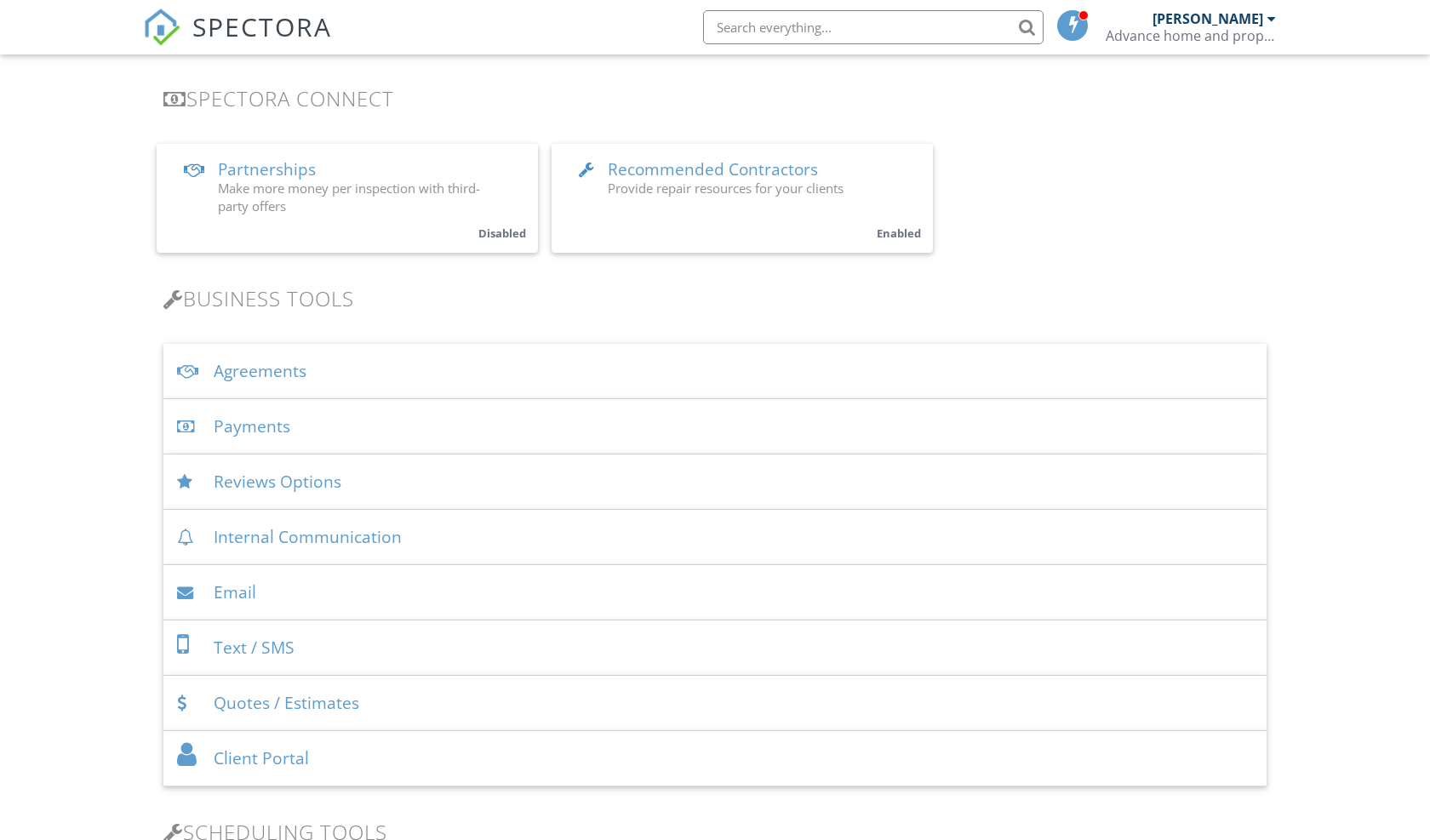
click at [487, 375] on div "Agreements" at bounding box center [714, 372] width 1103 height 56
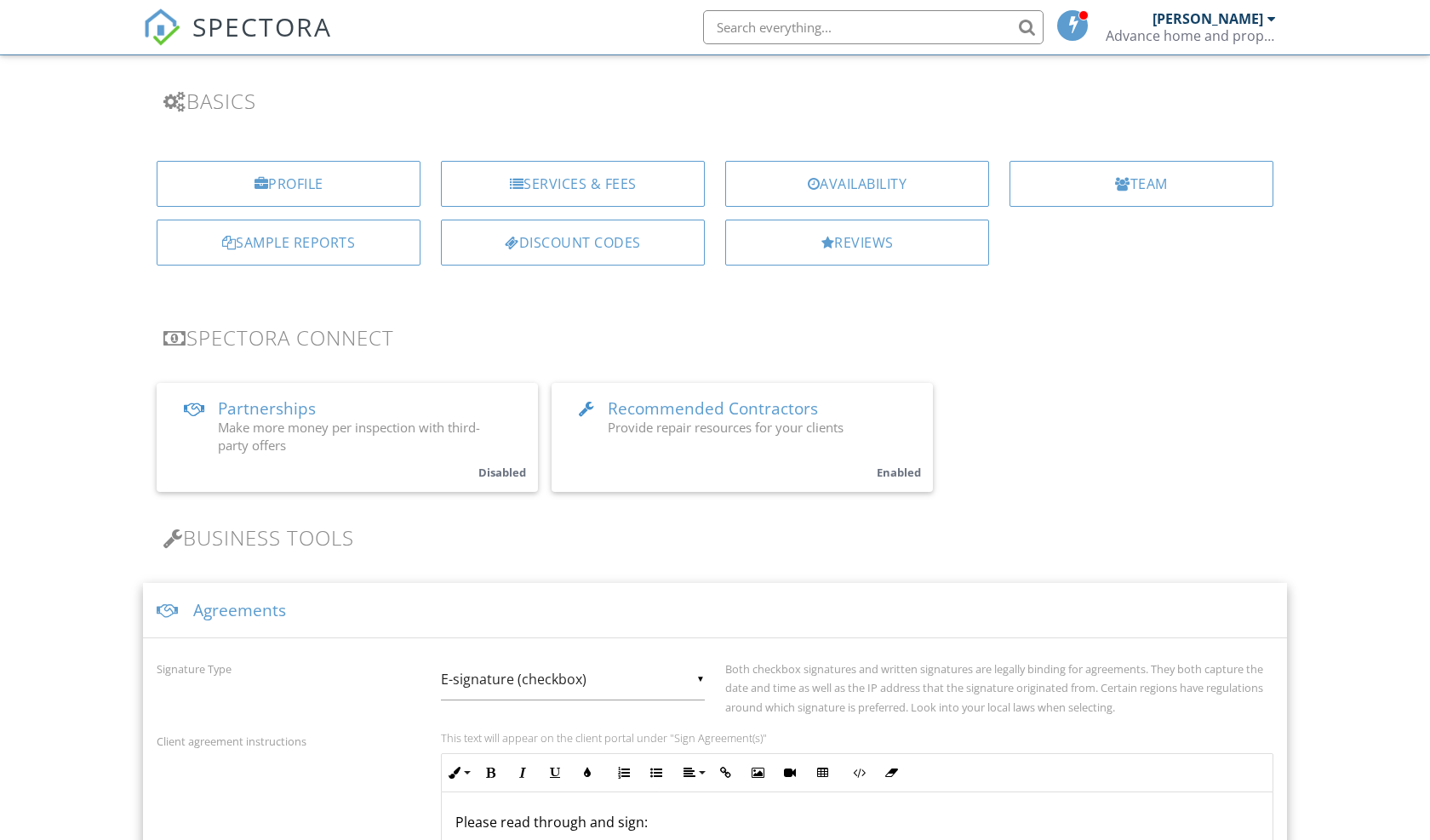
scroll to position [68, 0]
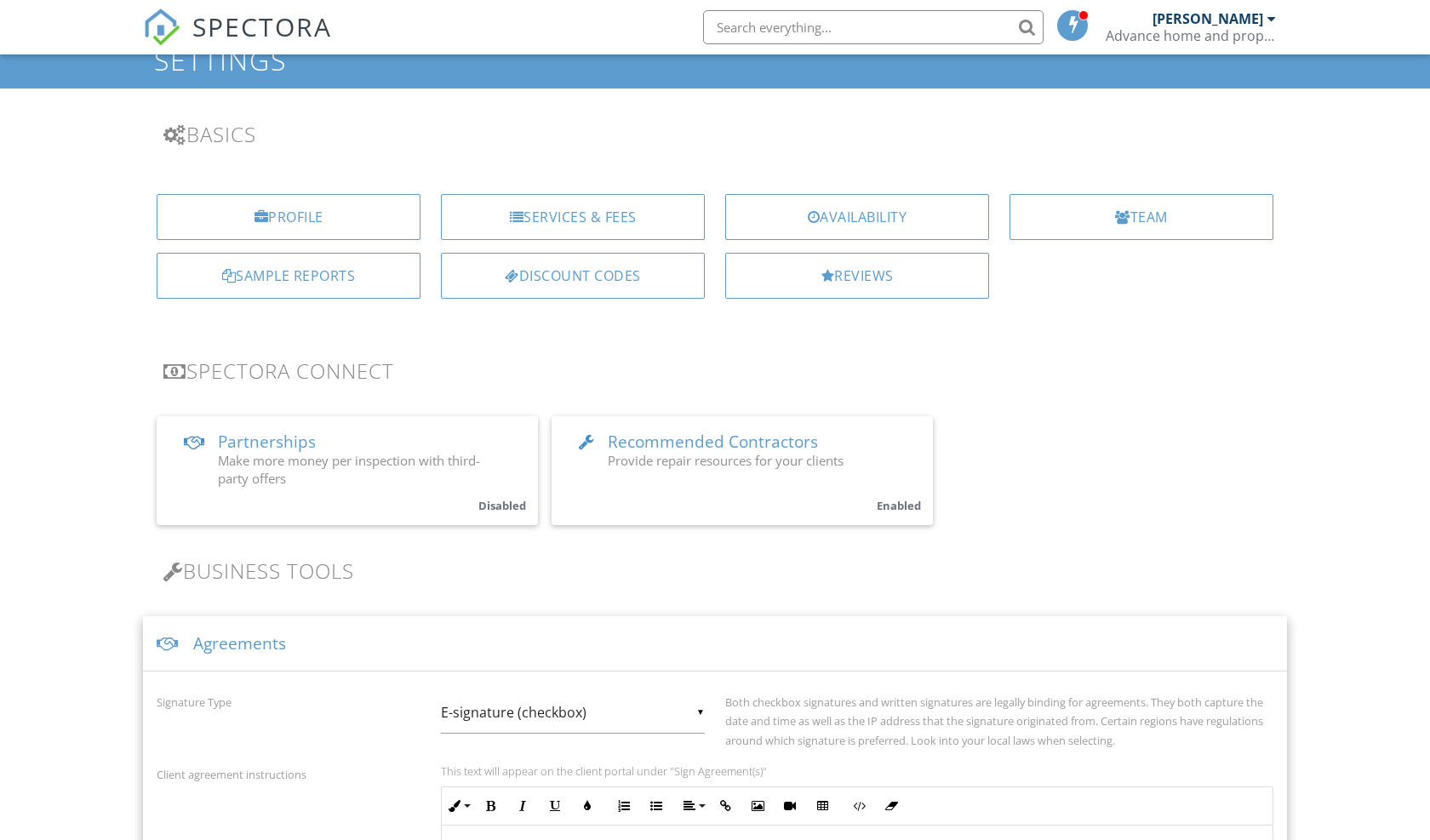
click at [1006, 655] on div "Agreements" at bounding box center [714, 643] width 1143 height 56
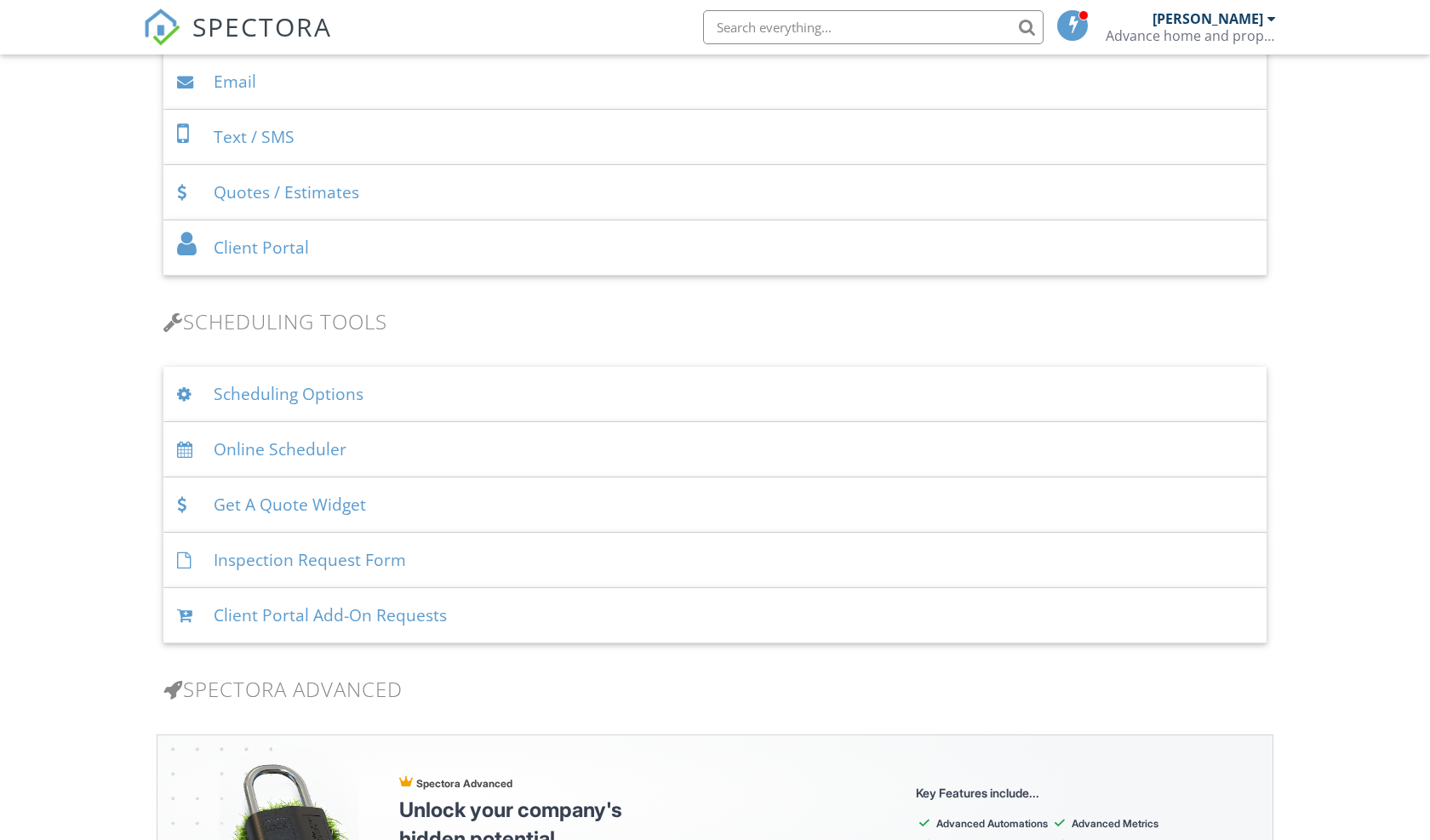
scroll to position [885, 0]
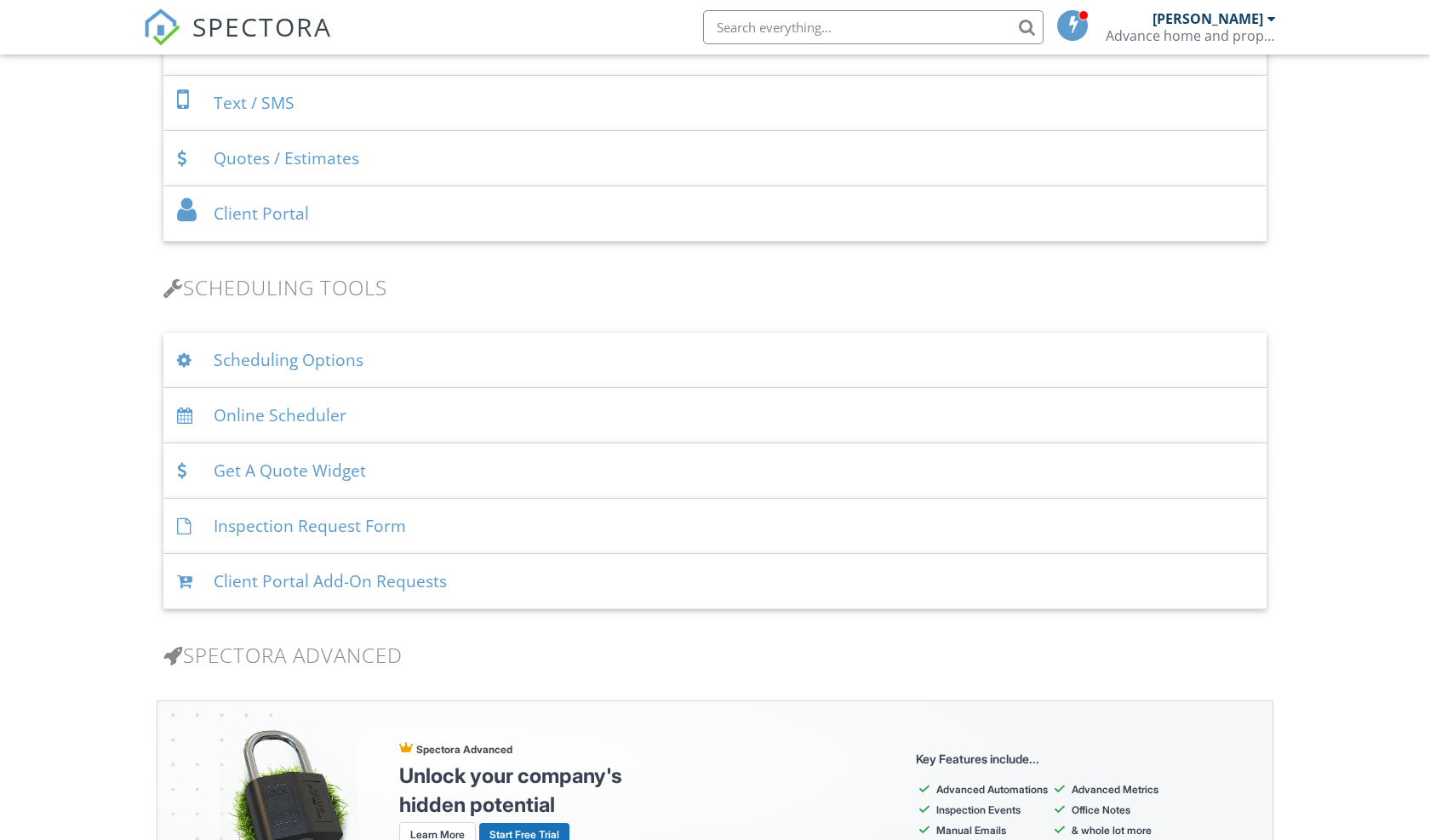
click at [800, 360] on div "Scheduling Options" at bounding box center [714, 361] width 1103 height 56
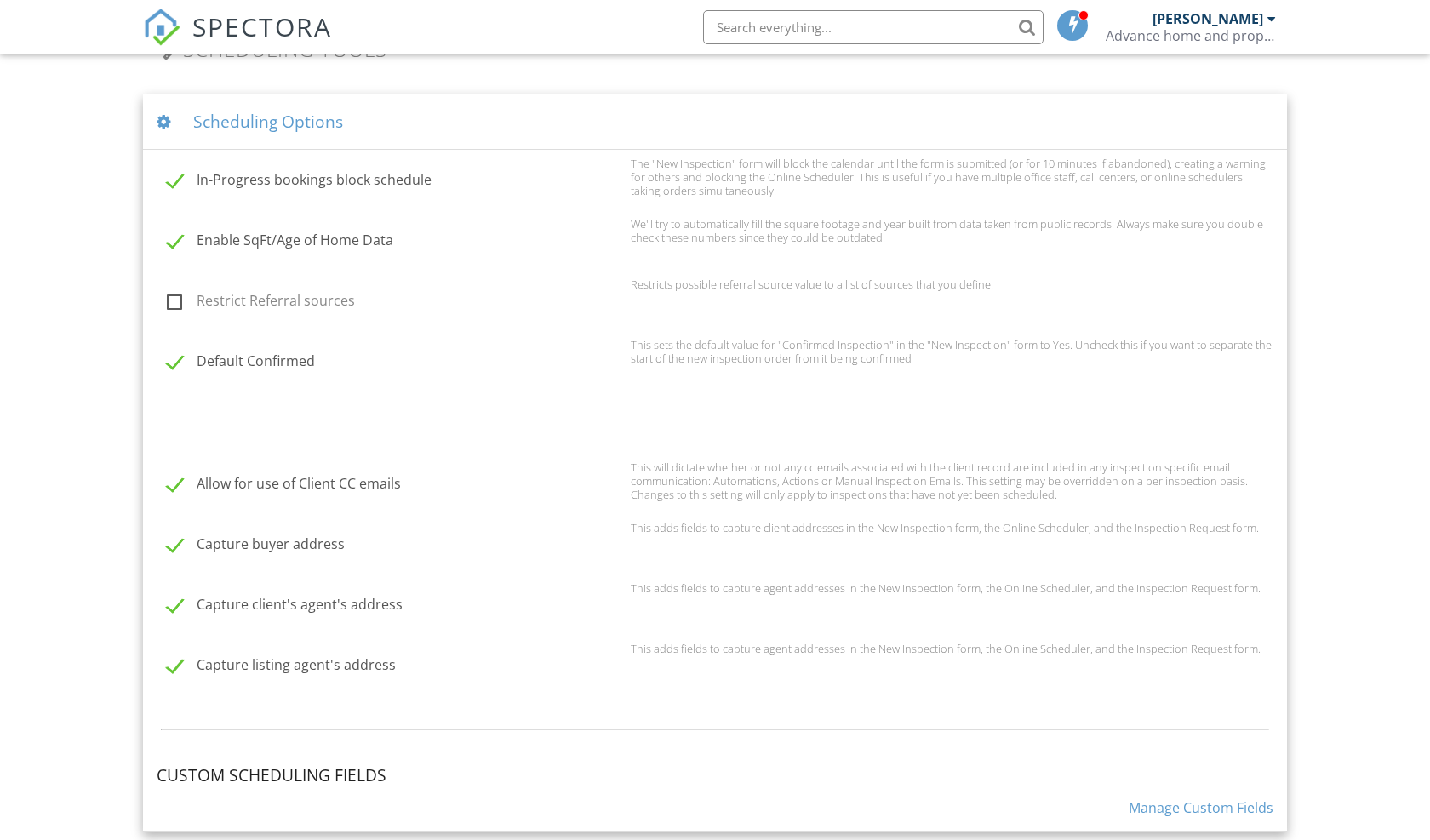
scroll to position [1089, 0]
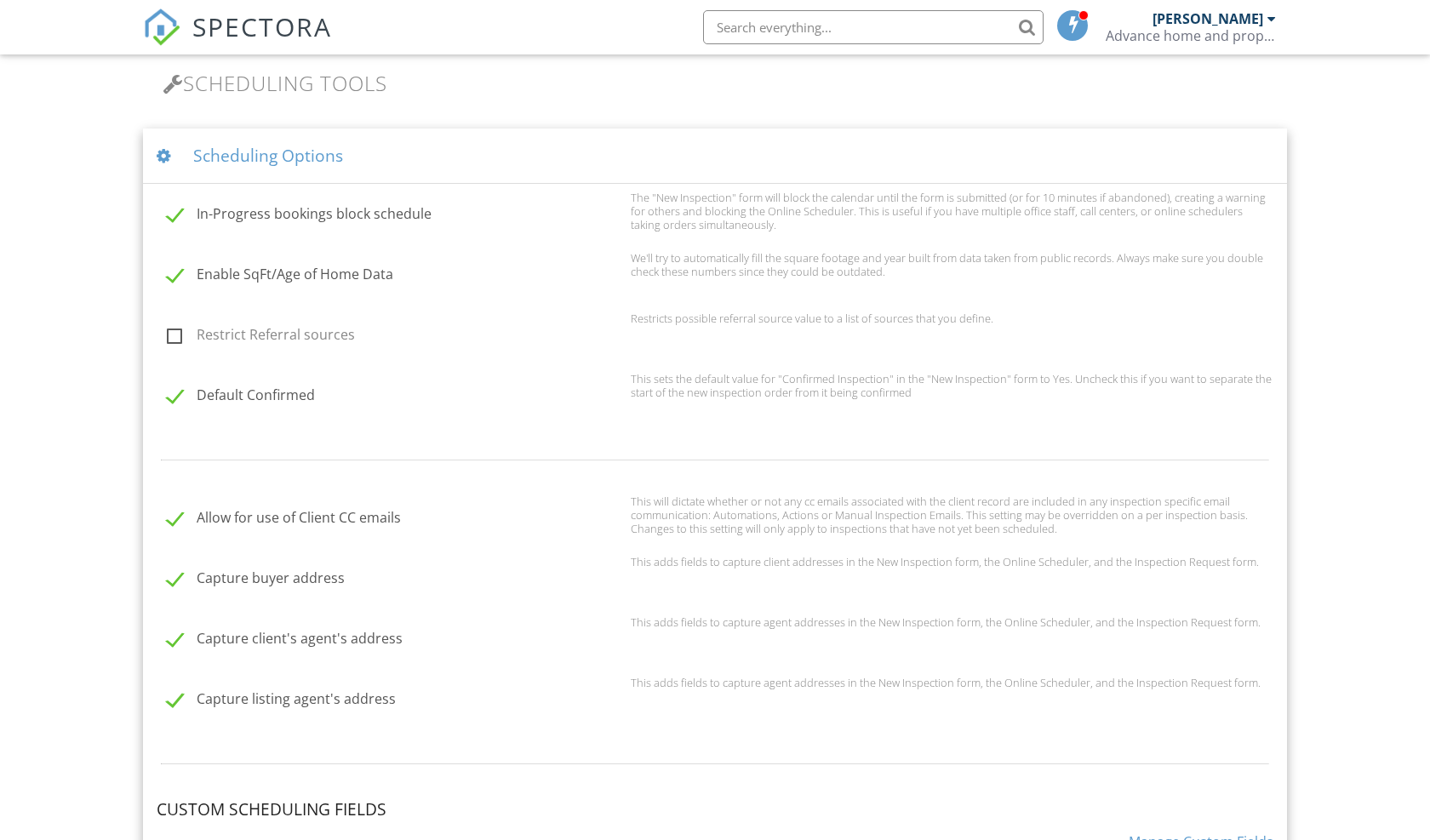
click at [689, 172] on div "Scheduling Options" at bounding box center [714, 157] width 1143 height 56
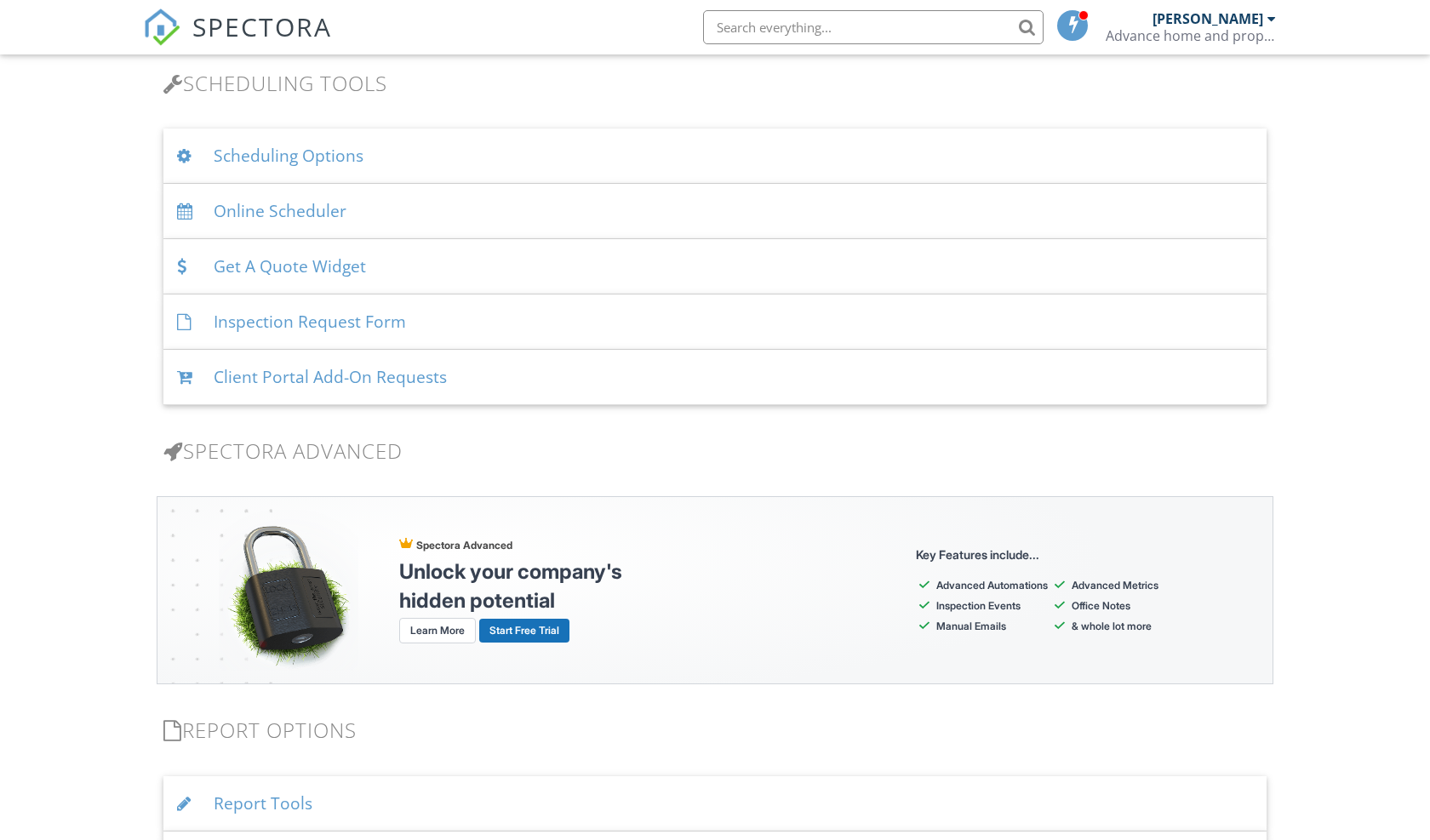
click at [1356, 382] on div "Dashboard Templates Contacts Metrics Automations Advanced Settings Support Cent…" at bounding box center [715, 376] width 1430 height 2822
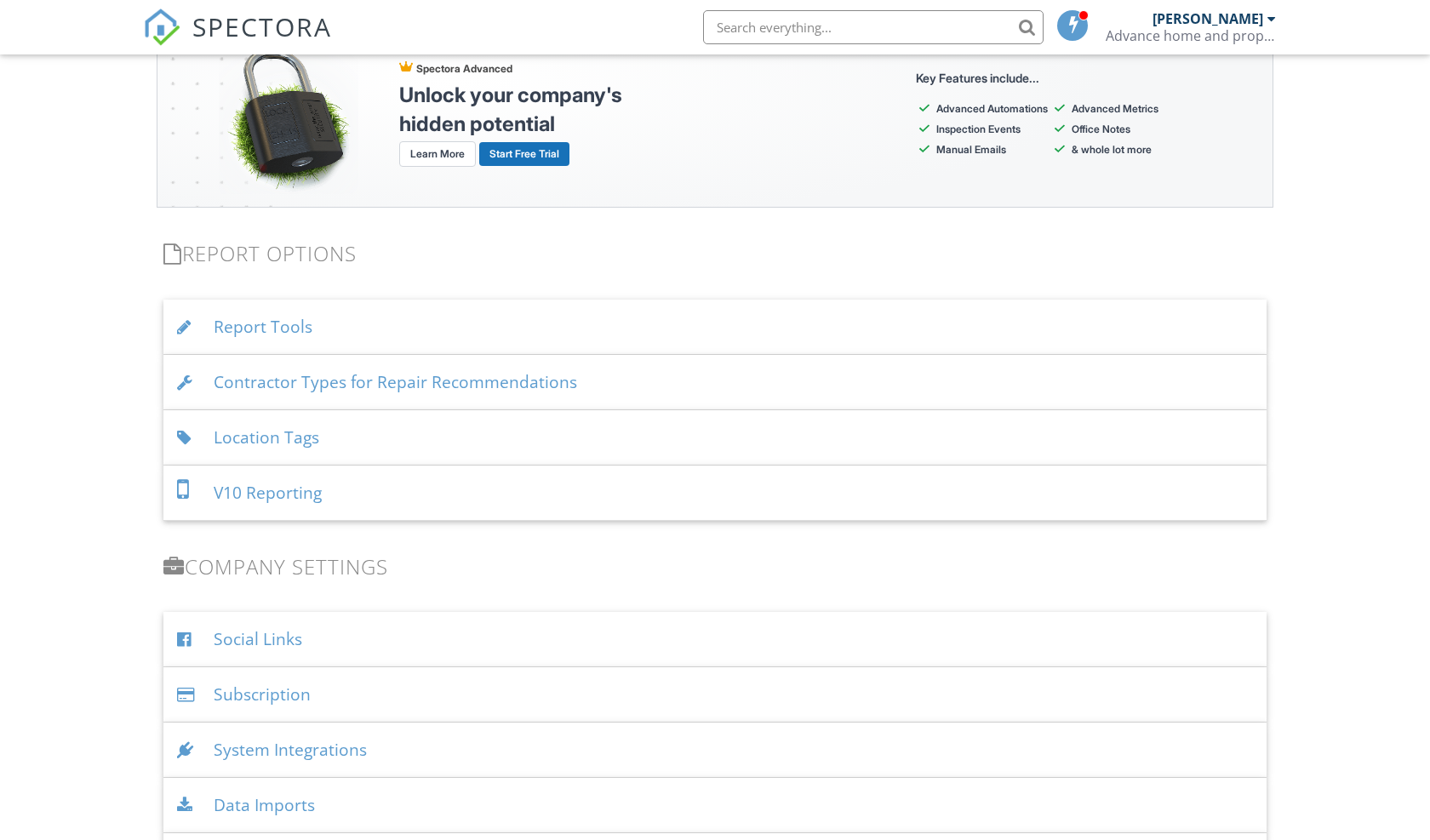
scroll to position [1599, 0]
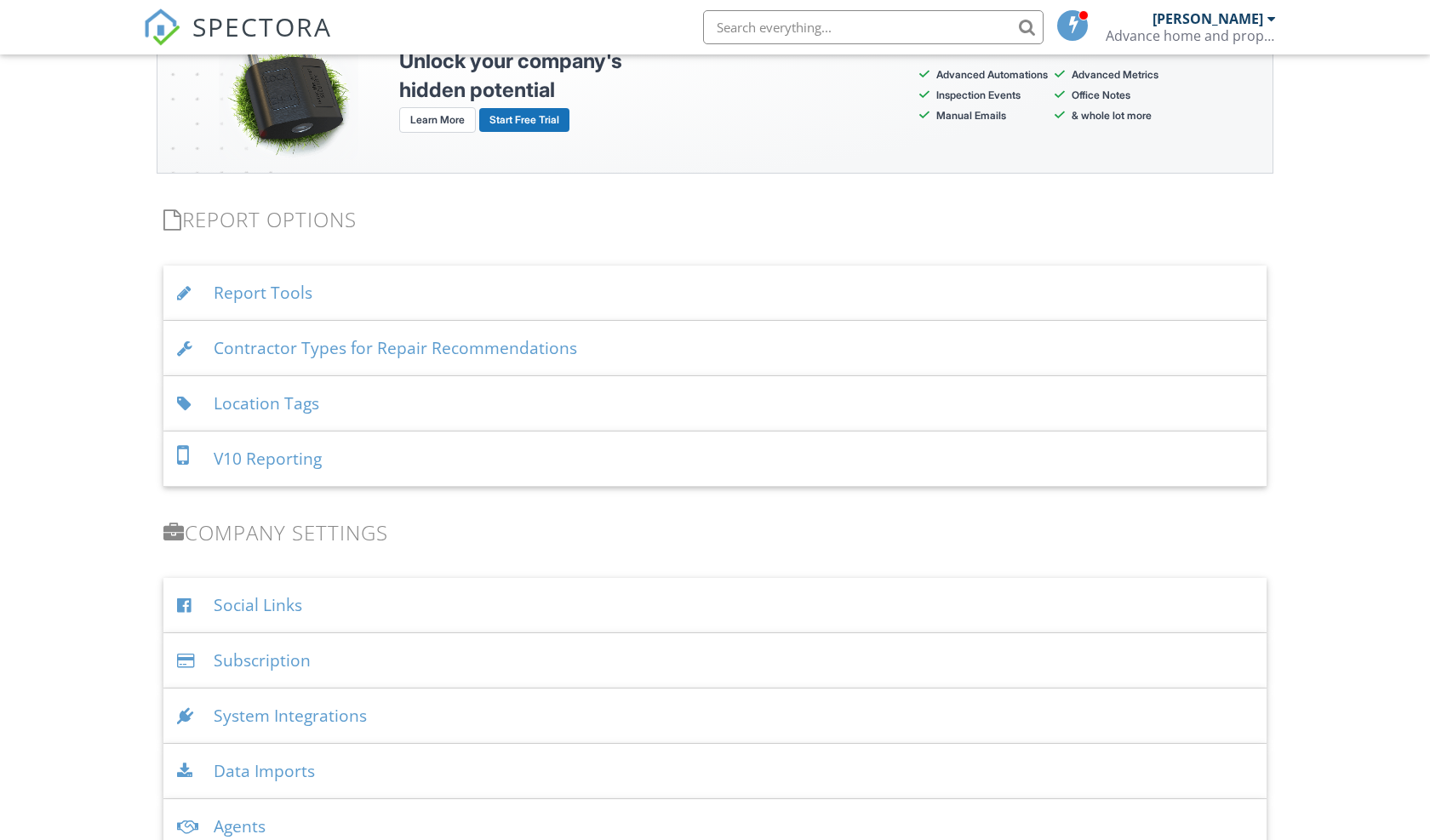
click at [833, 286] on div "Report Tools" at bounding box center [714, 293] width 1103 height 56
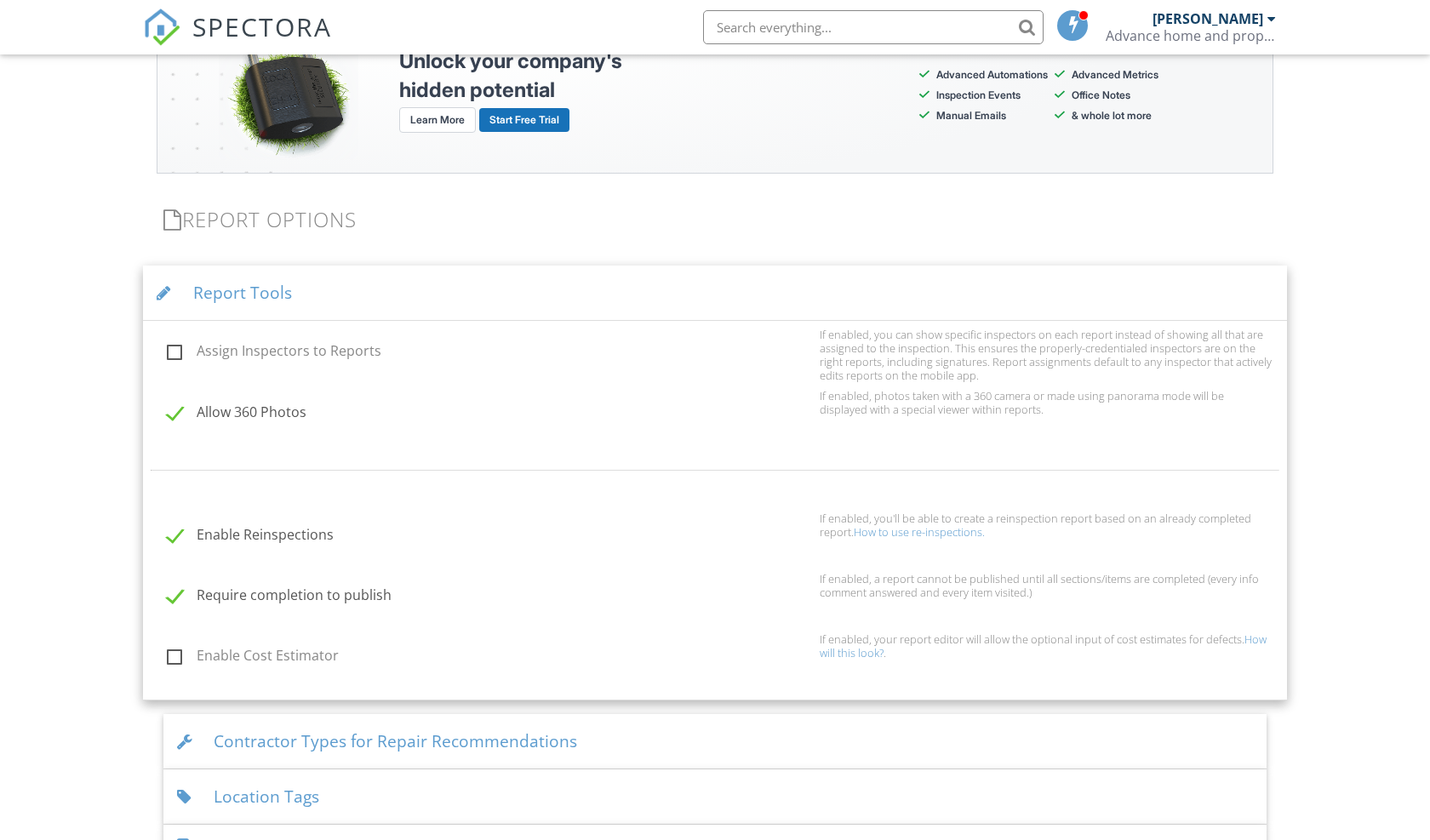
click at [667, 304] on div "Report Tools" at bounding box center [714, 293] width 1143 height 56
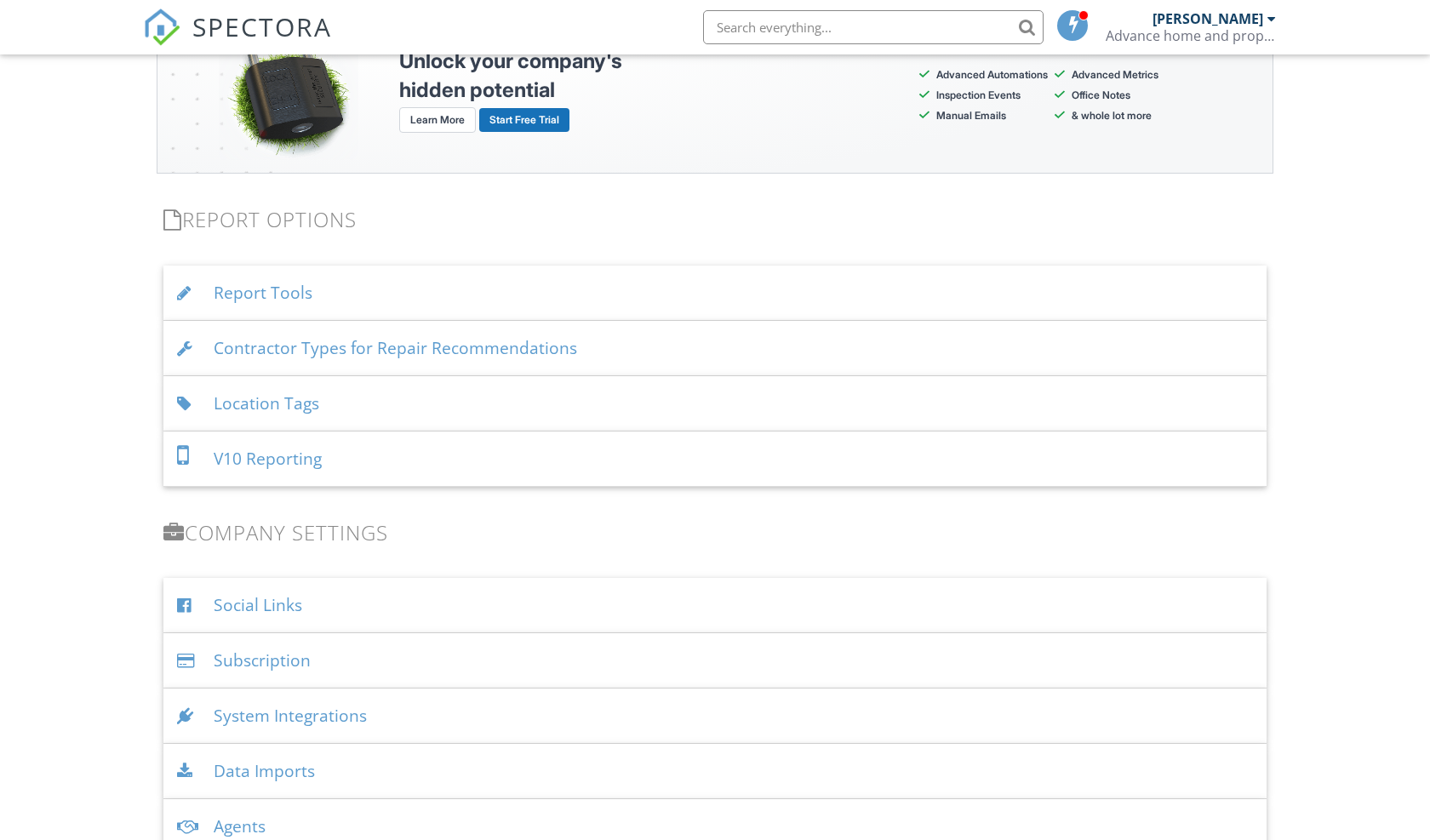
click at [1282, 605] on ul "Social Links https://www.facebook.com/advance home and property inspections htt…" at bounding box center [714, 771] width 1143 height 388
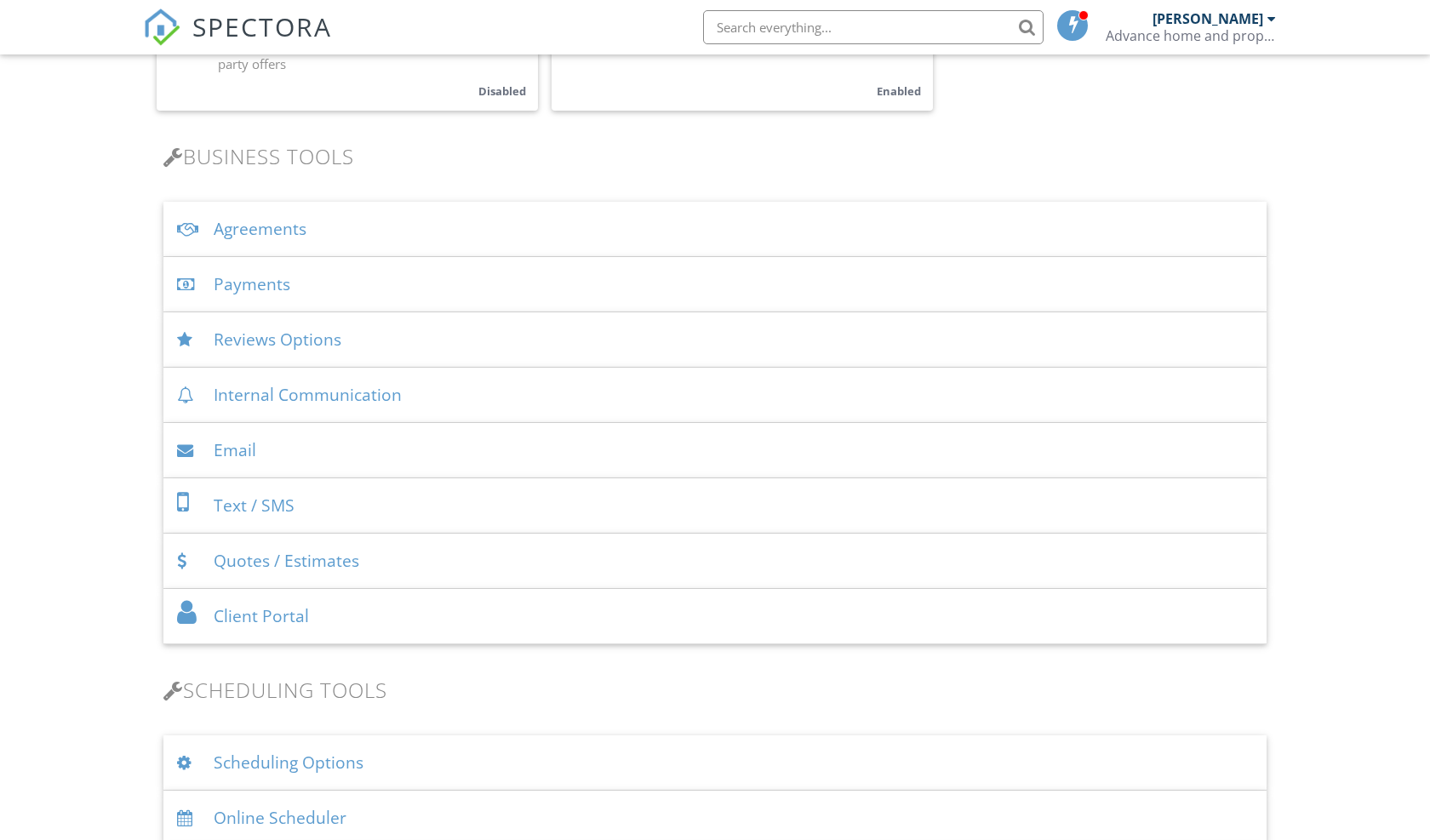
scroll to position [449, 0]
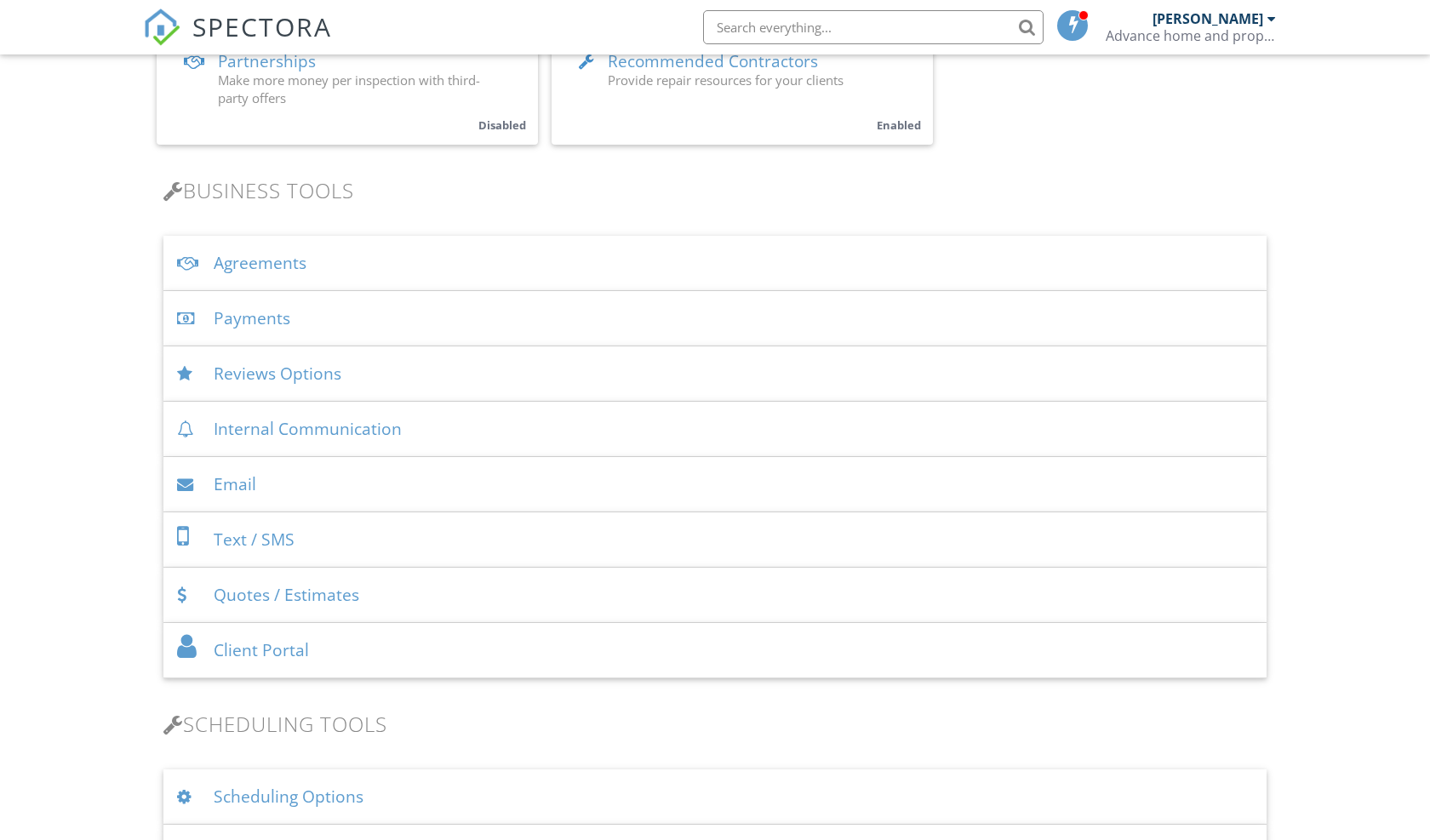
click at [734, 317] on div "Payments" at bounding box center [714, 319] width 1103 height 56
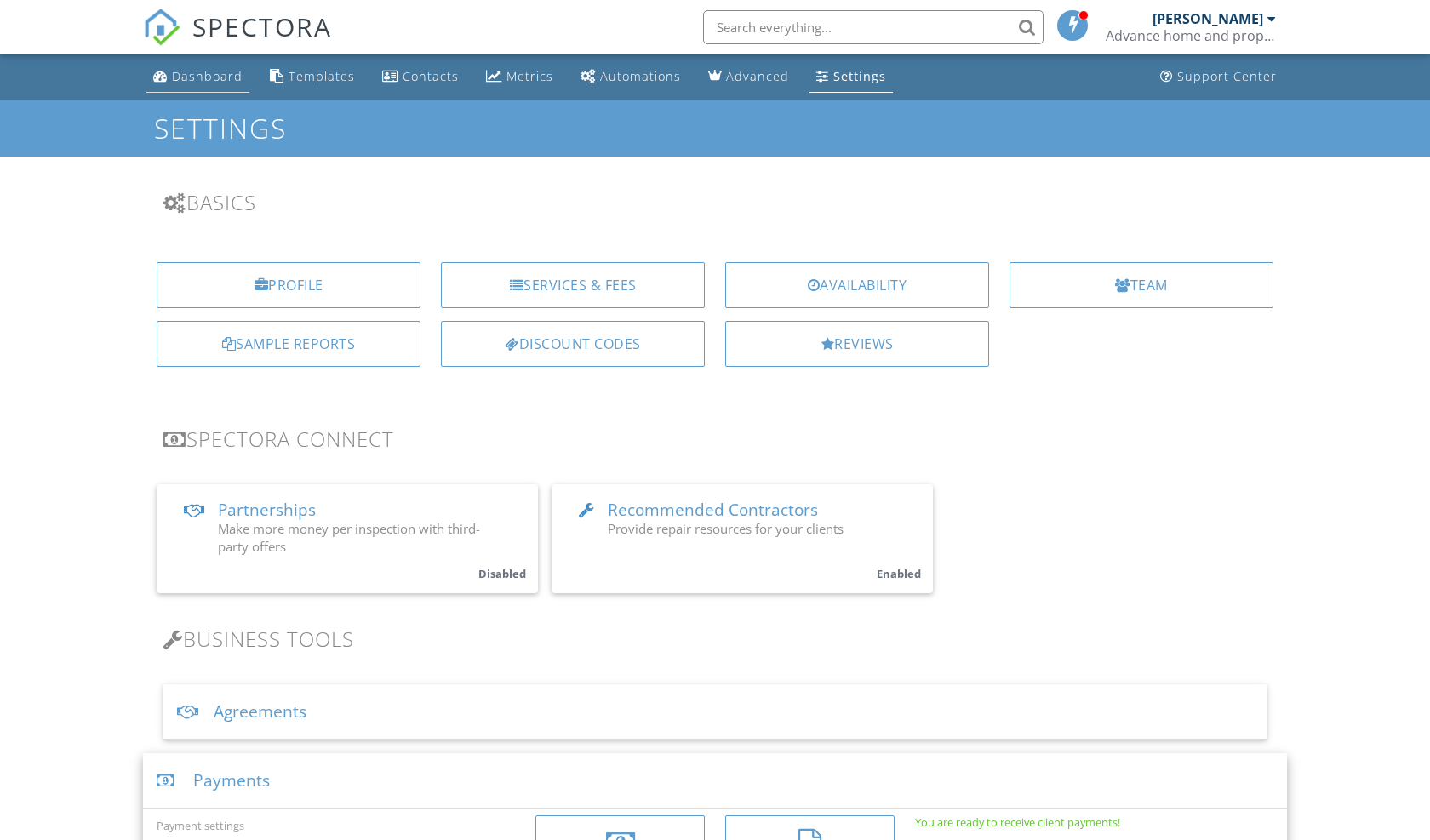
click at [186, 76] on div "Dashboard" at bounding box center [207, 75] width 70 height 16
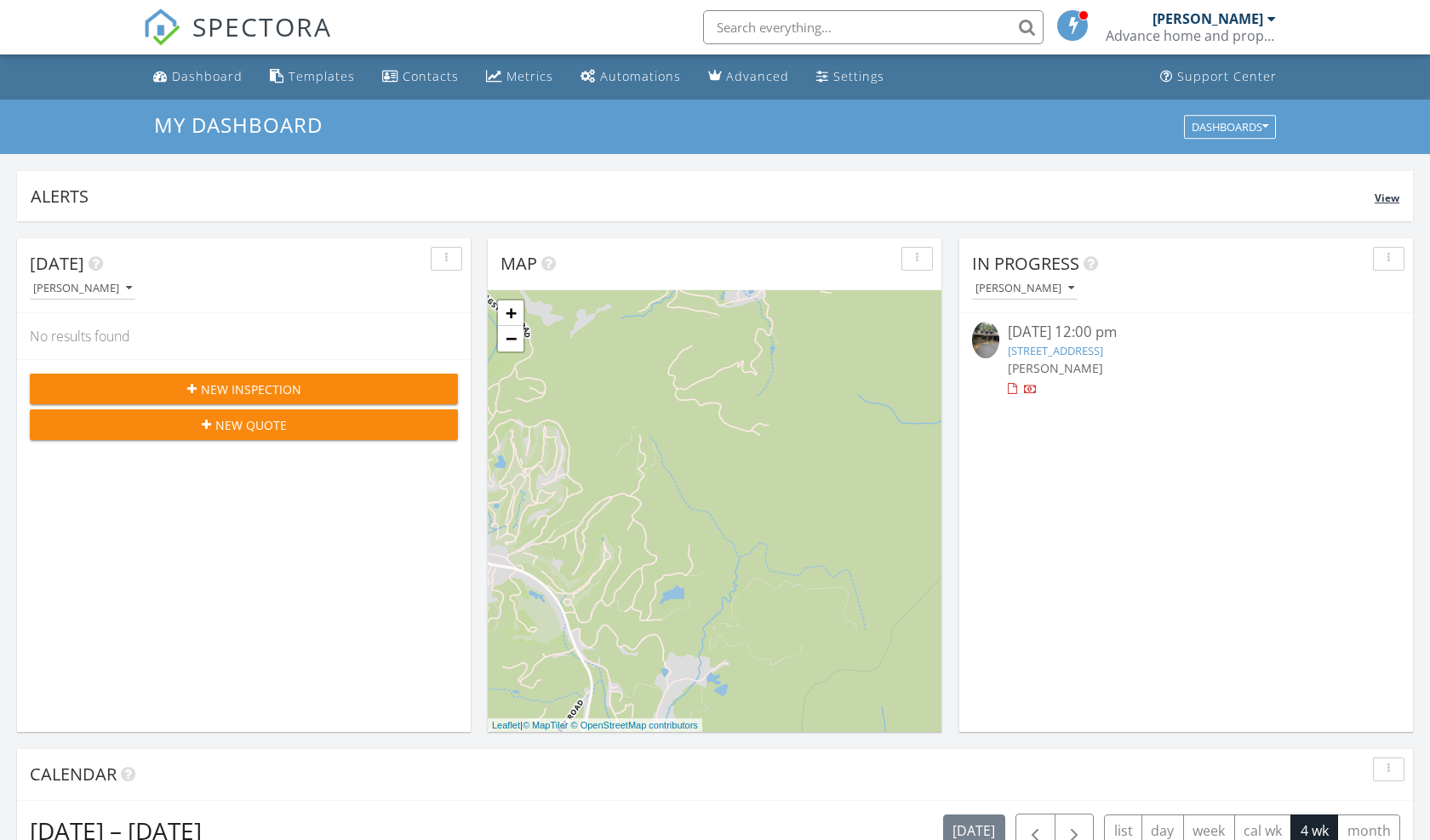
scroll to position [1549, 1430]
